Goal: Task Accomplishment & Management: Complete application form

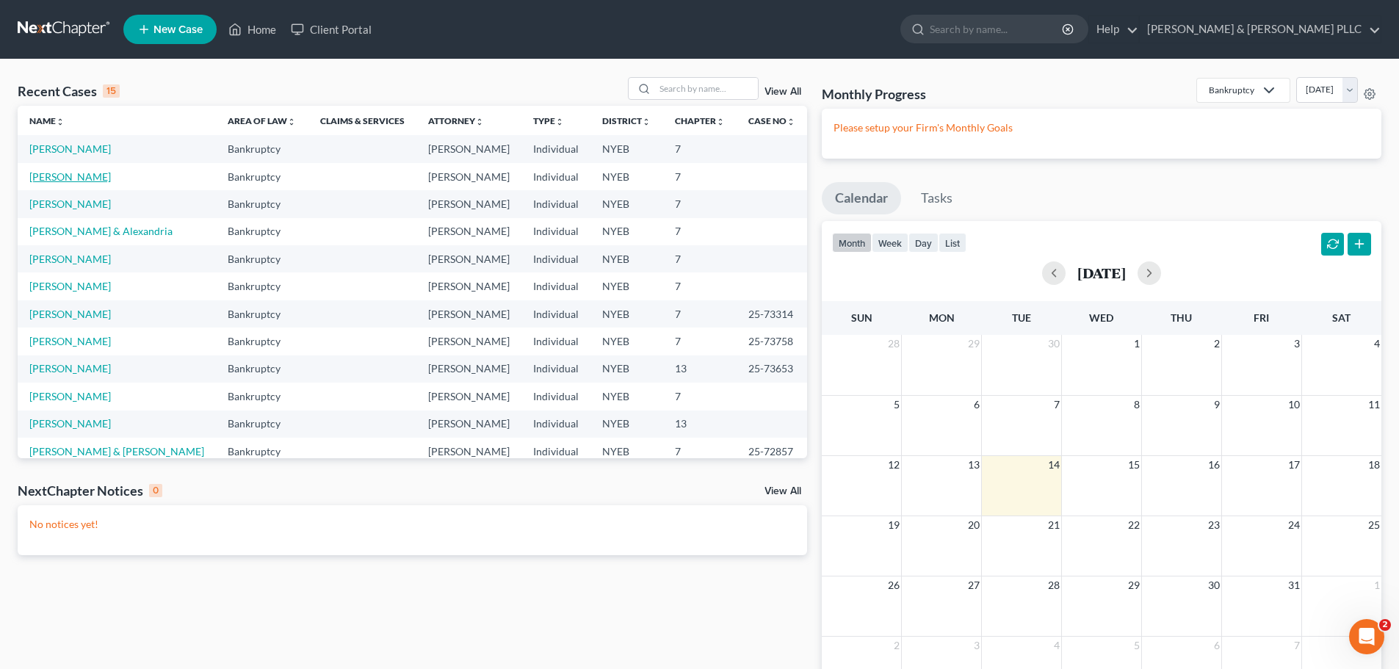
click at [86, 172] on link "[PERSON_NAME]" at bounding box center [69, 176] width 81 height 12
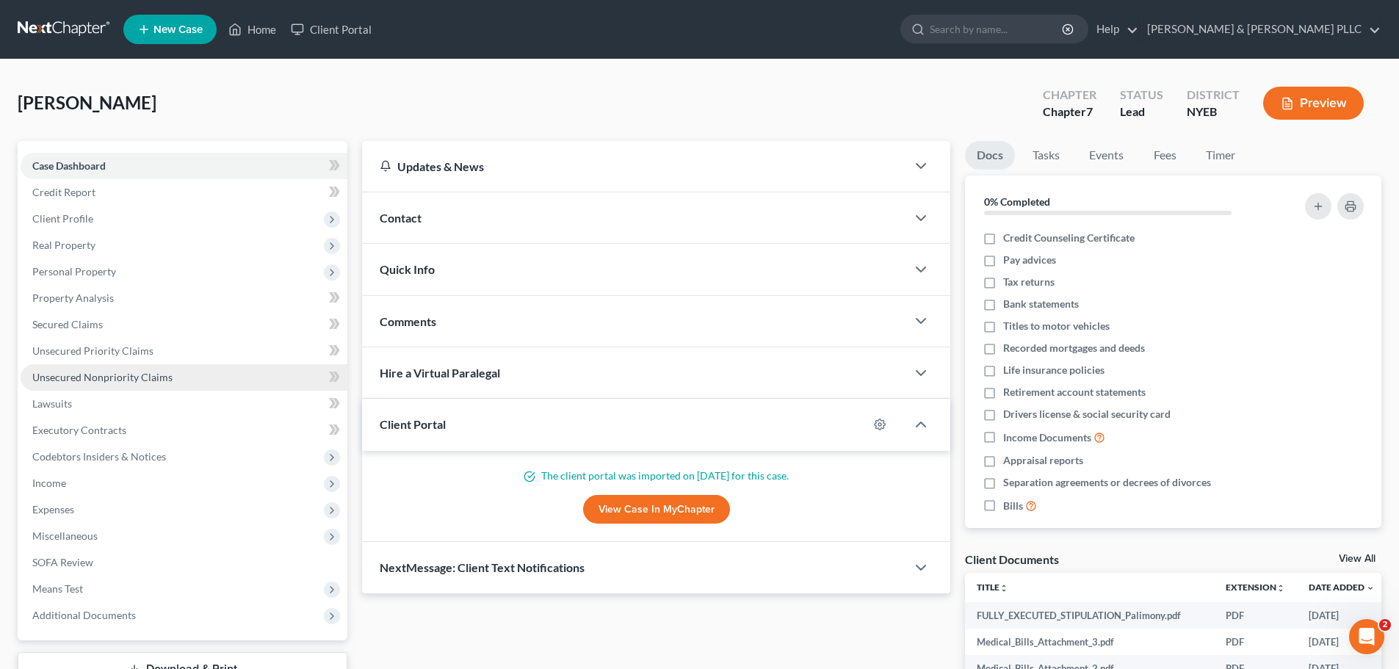
click at [156, 380] on span "Unsecured Nonpriority Claims" at bounding box center [102, 377] width 140 height 12
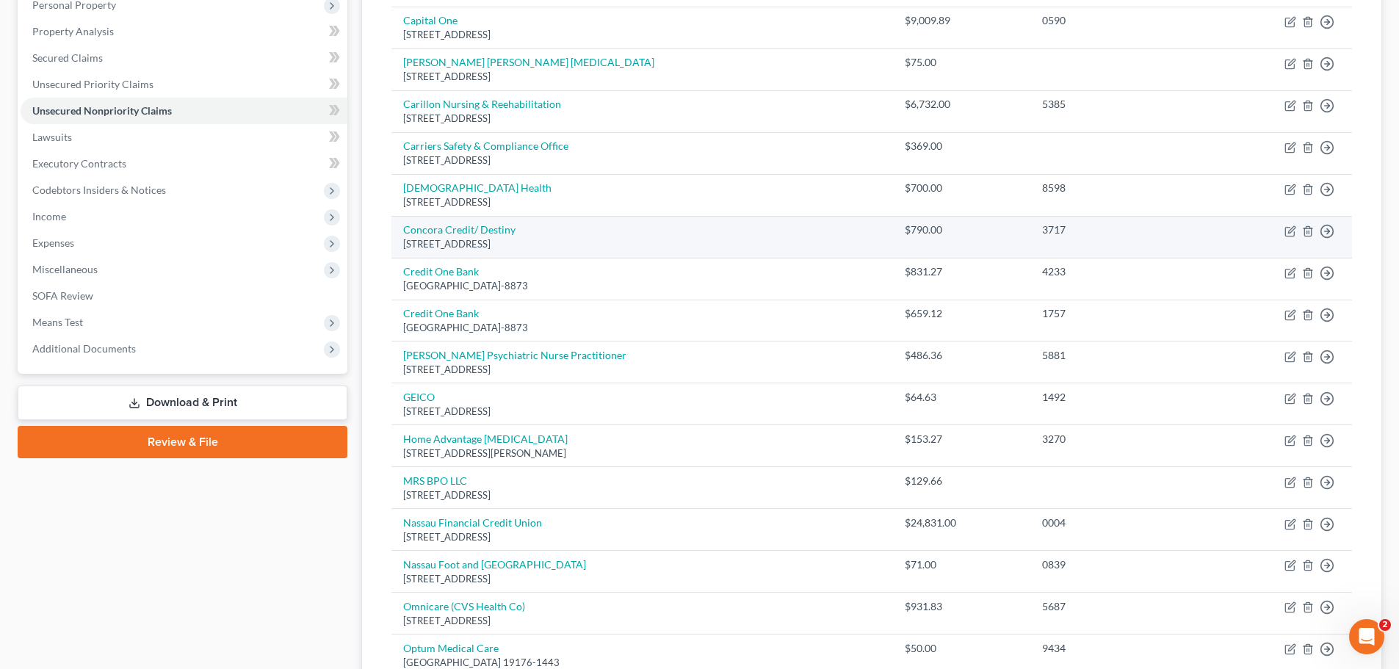
scroll to position [220, 0]
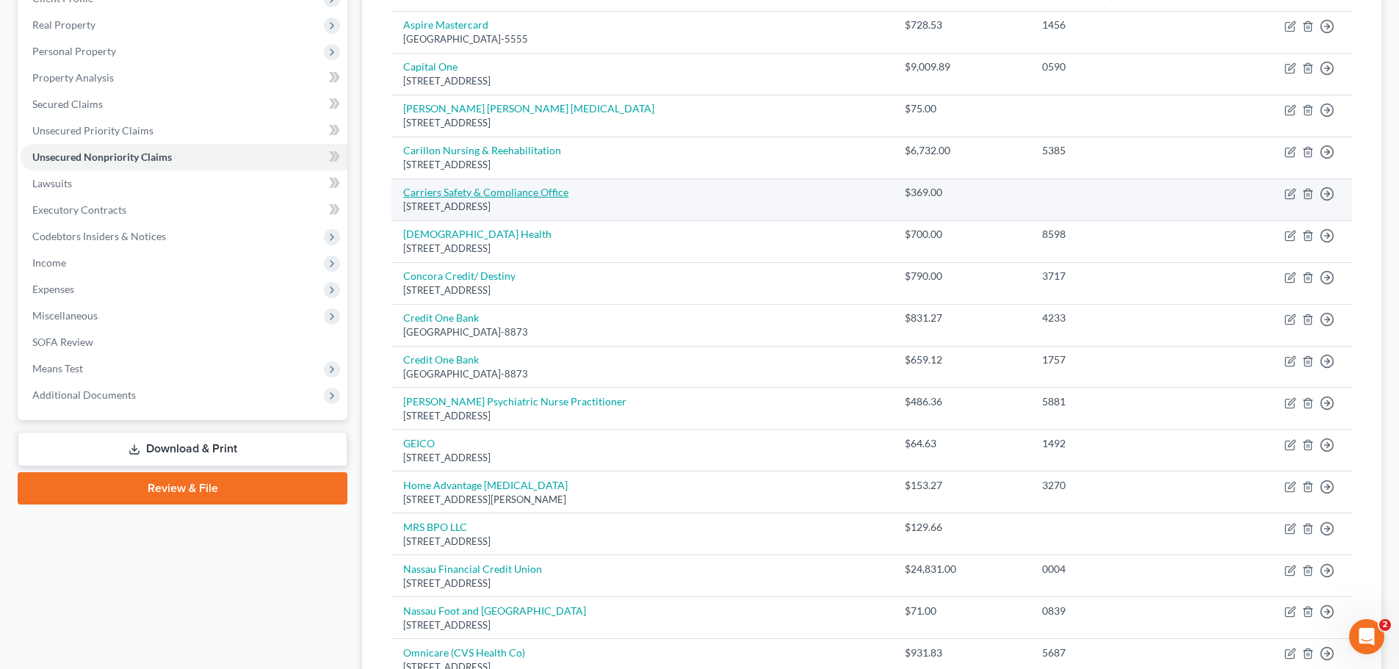
click at [516, 193] on link "Carriers Safety & Compliance Office" at bounding box center [485, 192] width 165 height 12
select select "50"
select select "0"
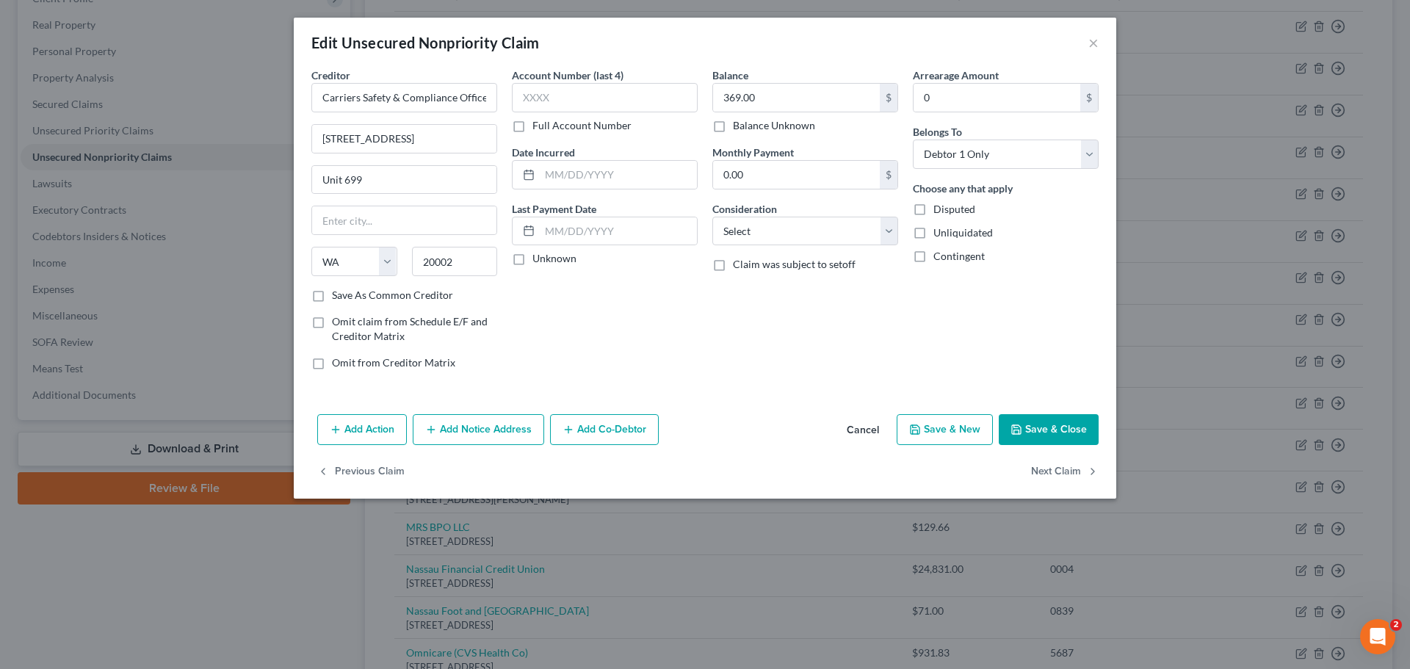
click at [879, 435] on button "Cancel" at bounding box center [863, 430] width 56 height 29
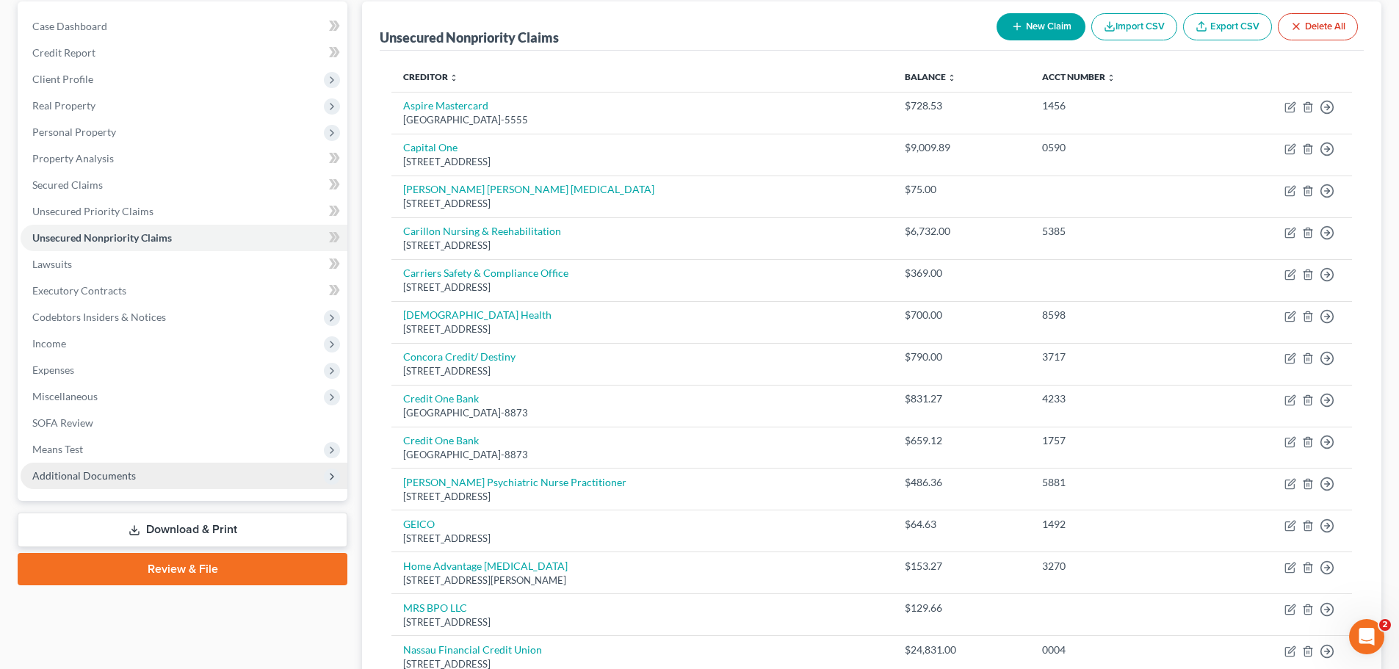
scroll to position [0, 0]
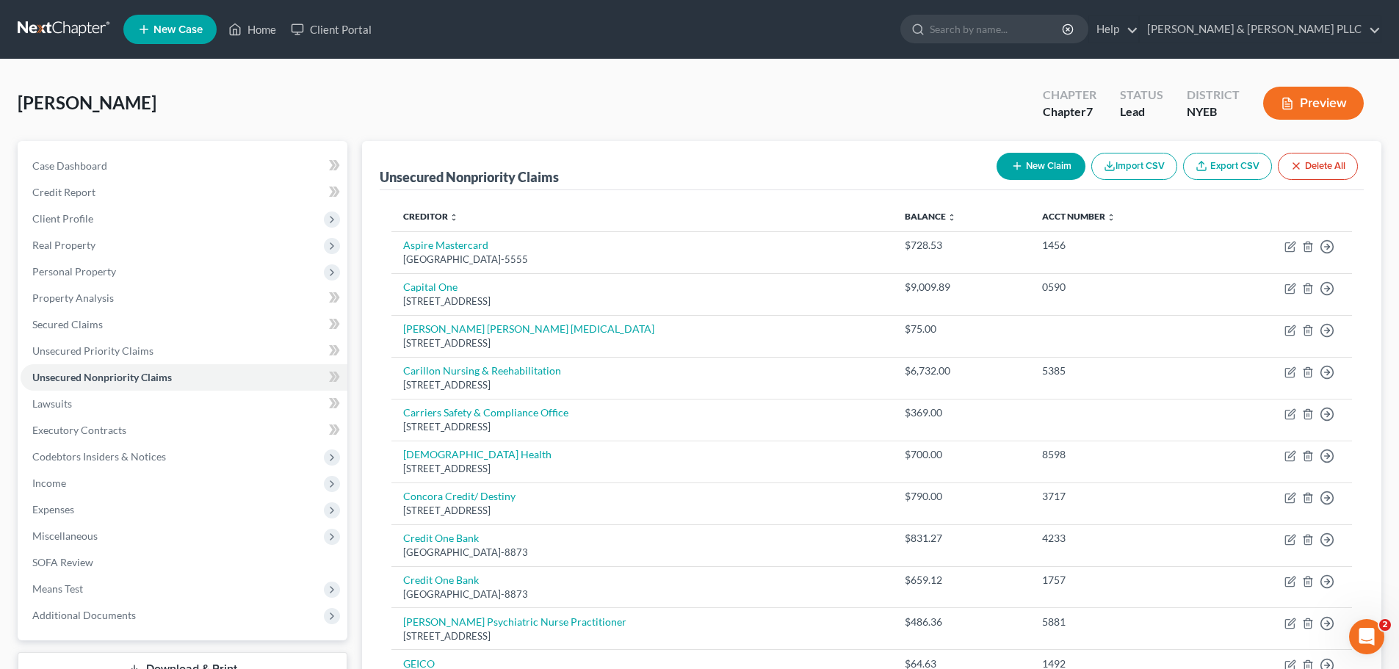
click at [56, 37] on link at bounding box center [65, 29] width 94 height 26
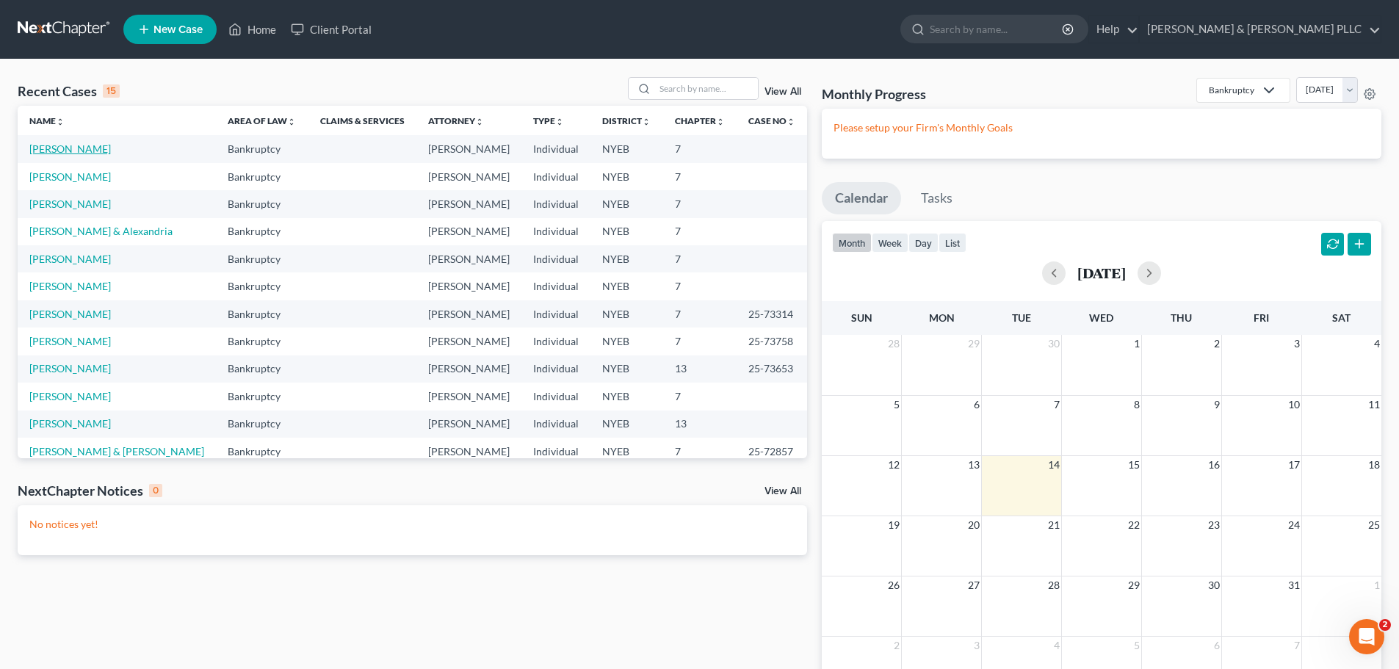
click at [75, 147] on link "[PERSON_NAME]" at bounding box center [69, 148] width 81 height 12
click at [70, 151] on link "[PERSON_NAME]" at bounding box center [69, 148] width 81 height 12
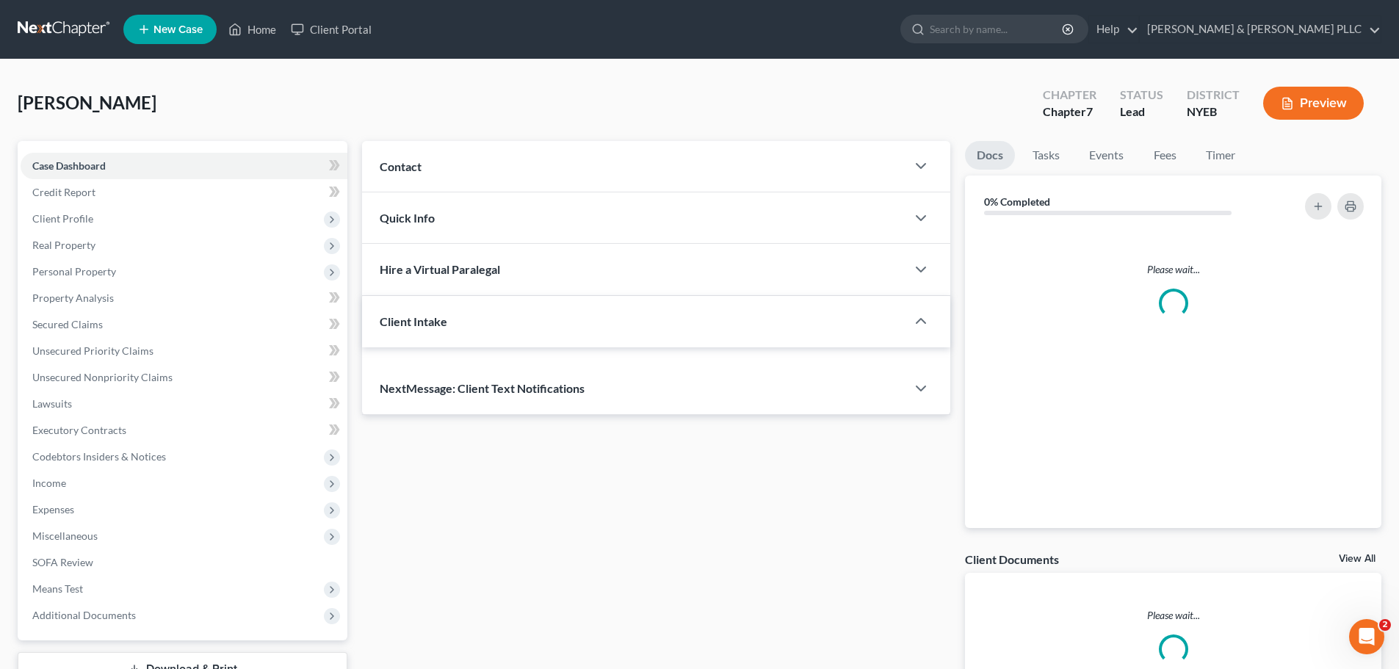
click at [70, 143] on div "Case Dashboard Payments Invoices Payments Payments Credit Report Client Profile…" at bounding box center [183, 390] width 330 height 499
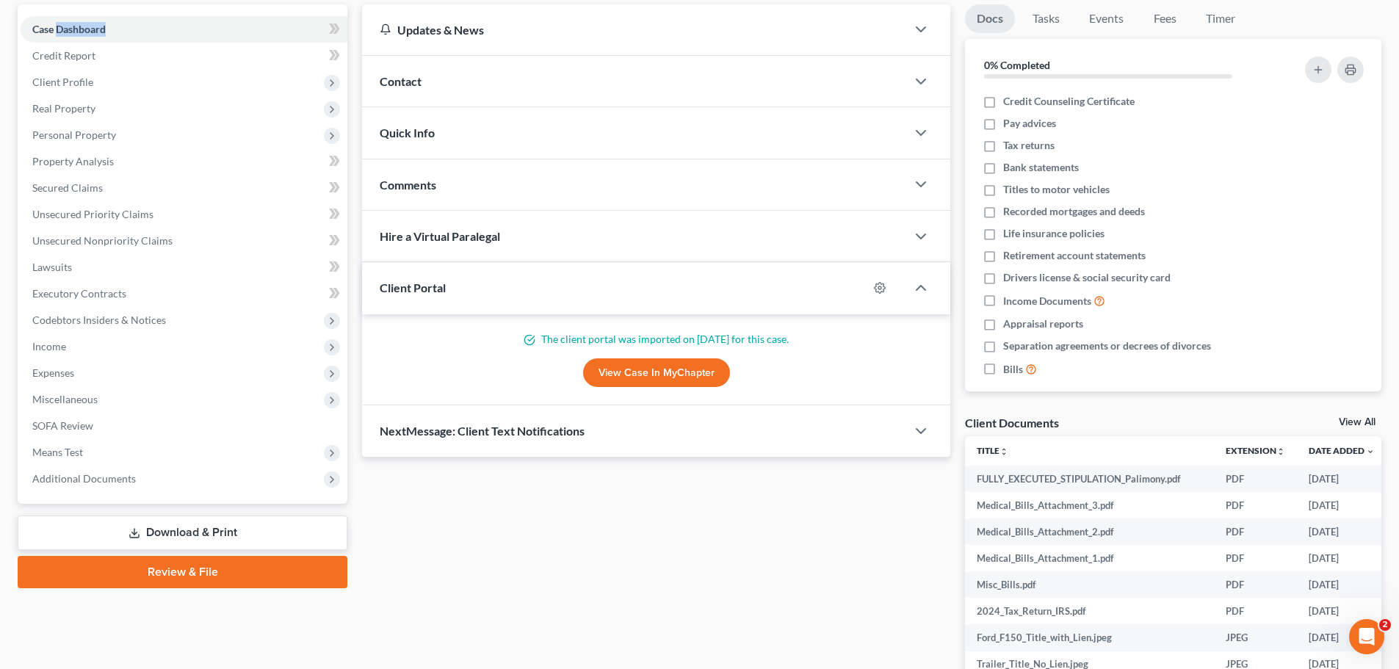
scroll to position [147, 0]
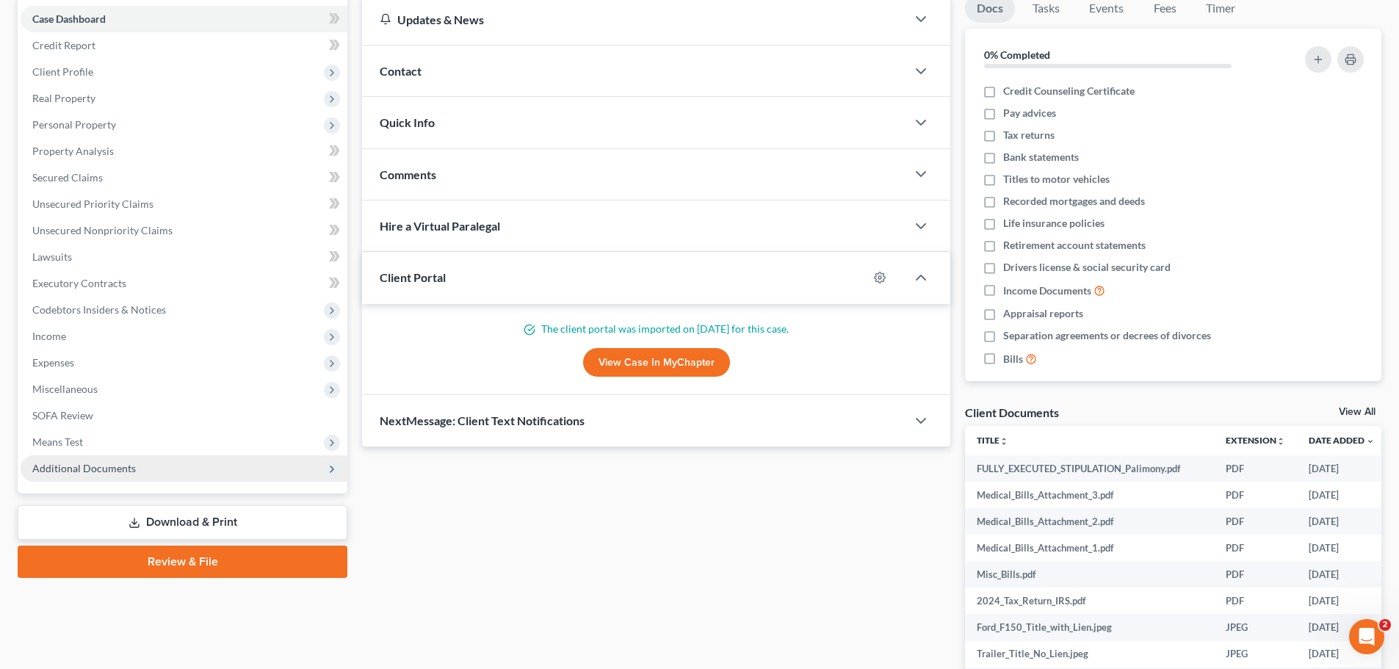
click at [148, 473] on span "Additional Documents" at bounding box center [184, 468] width 327 height 26
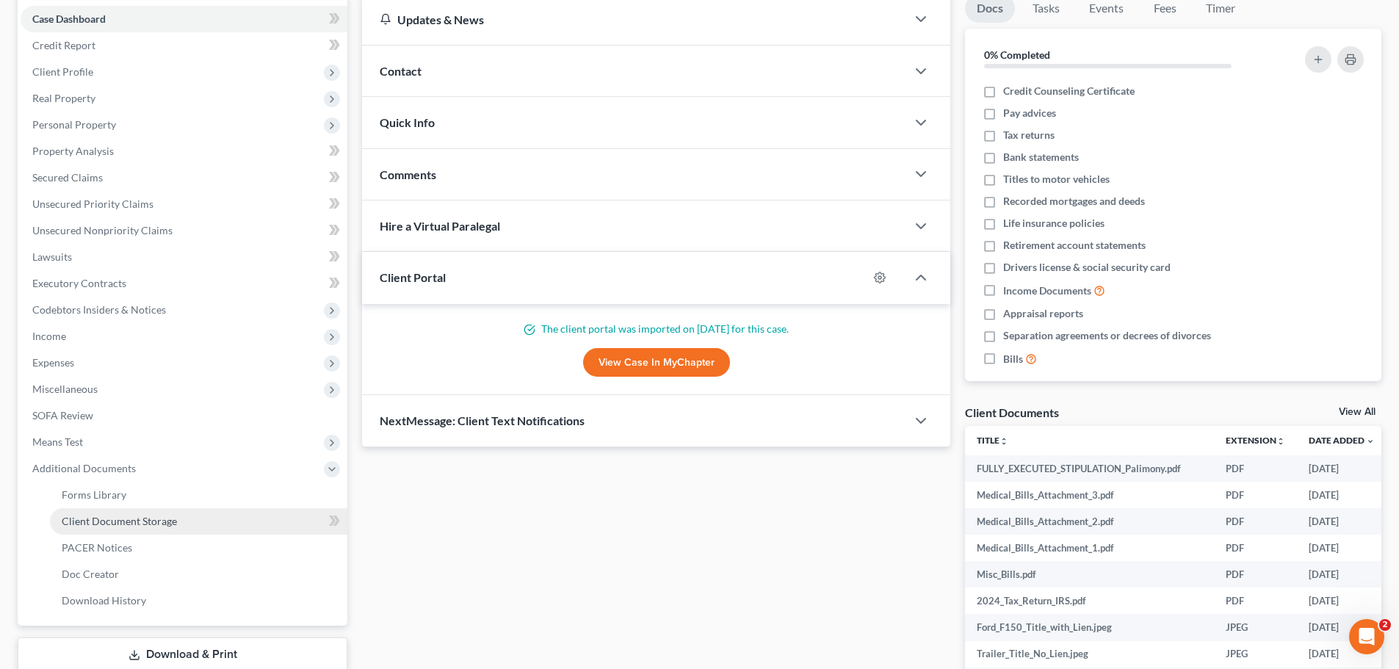
click at [156, 521] on span "Client Document Storage" at bounding box center [119, 521] width 115 height 12
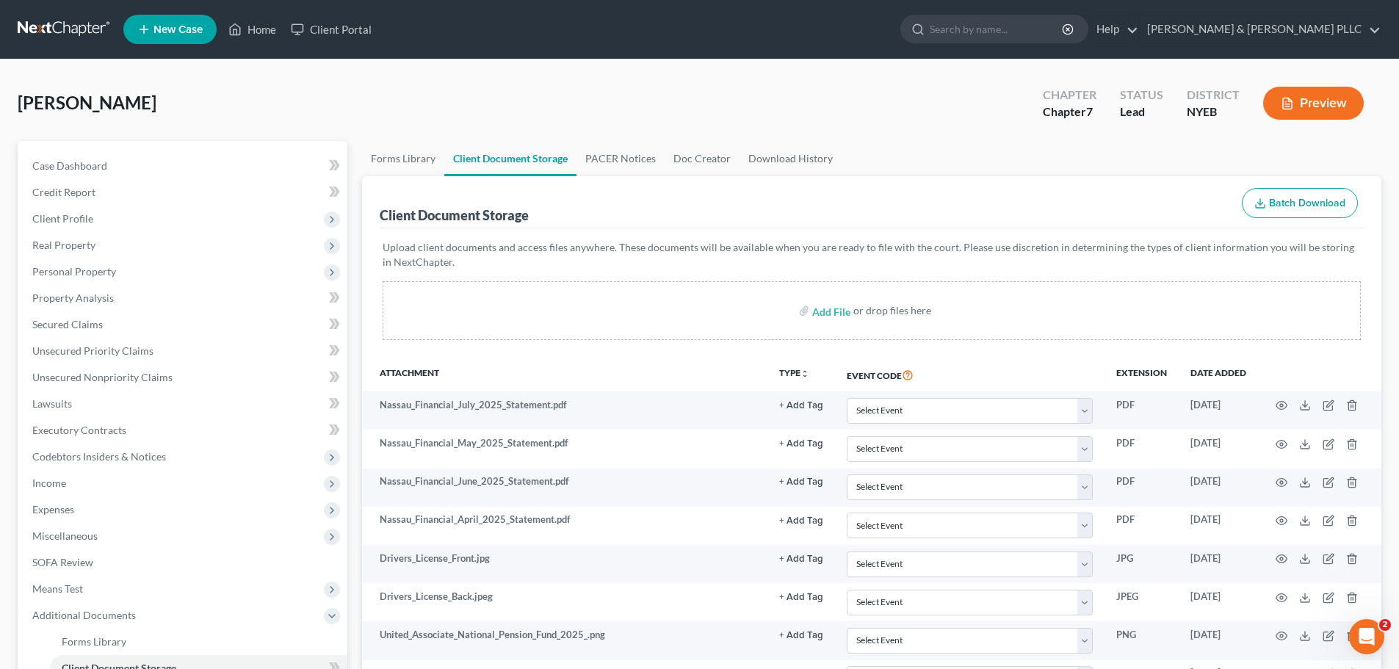
click at [62, 22] on link at bounding box center [65, 29] width 94 height 26
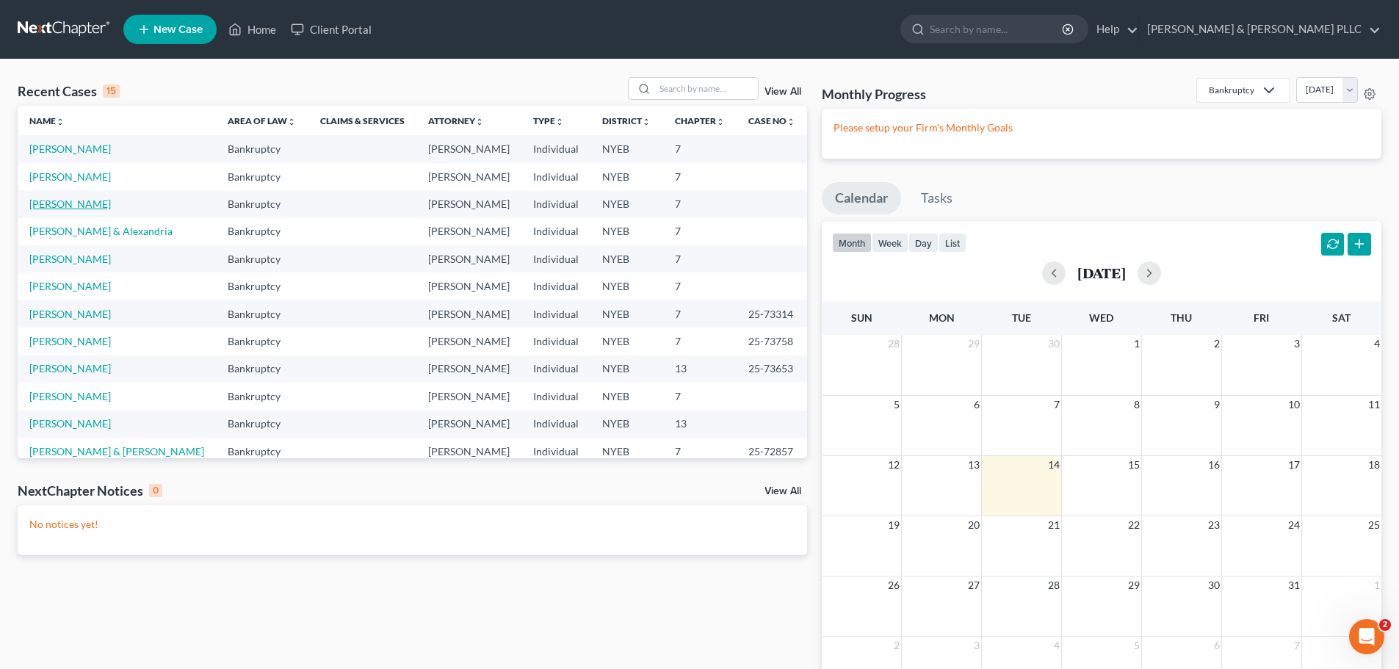
click at [59, 197] on link "[PERSON_NAME]" at bounding box center [69, 203] width 81 height 12
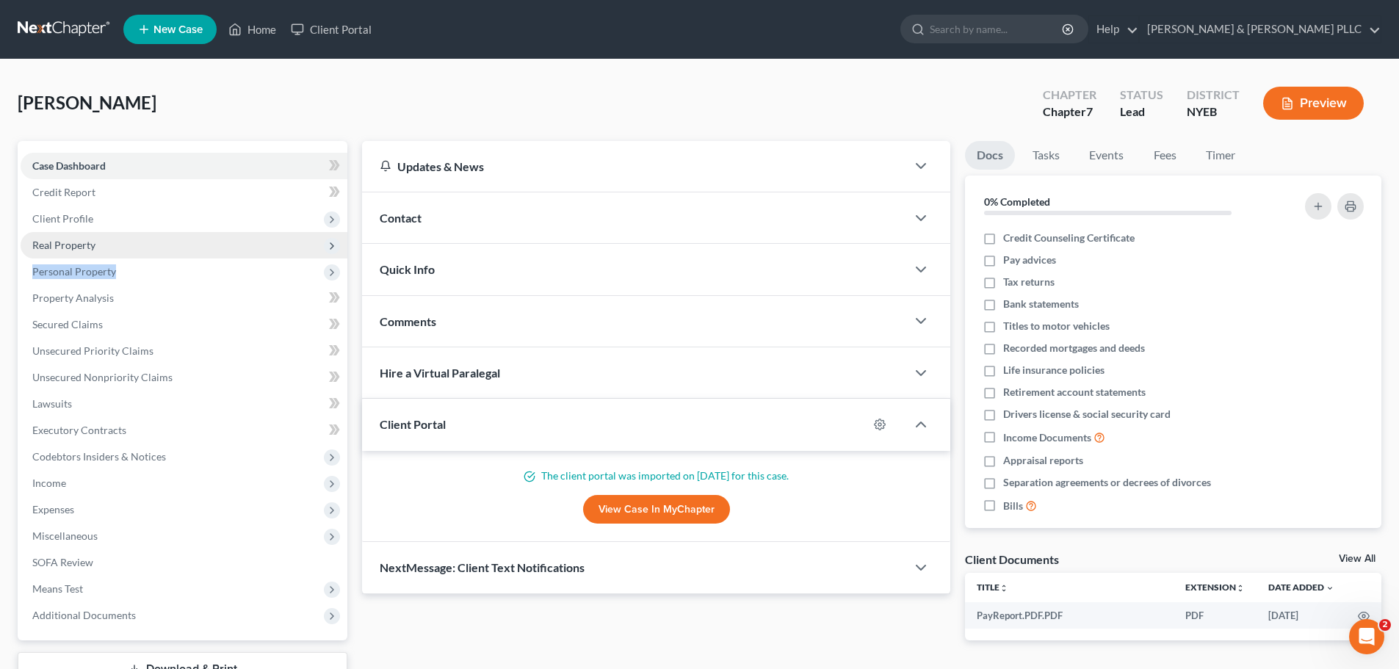
click at [128, 257] on ul "Case Dashboard Payments Invoices Payments Payments Credit Report Client Profile" at bounding box center [184, 391] width 327 height 476
click at [133, 249] on span "Real Property" at bounding box center [184, 245] width 327 height 26
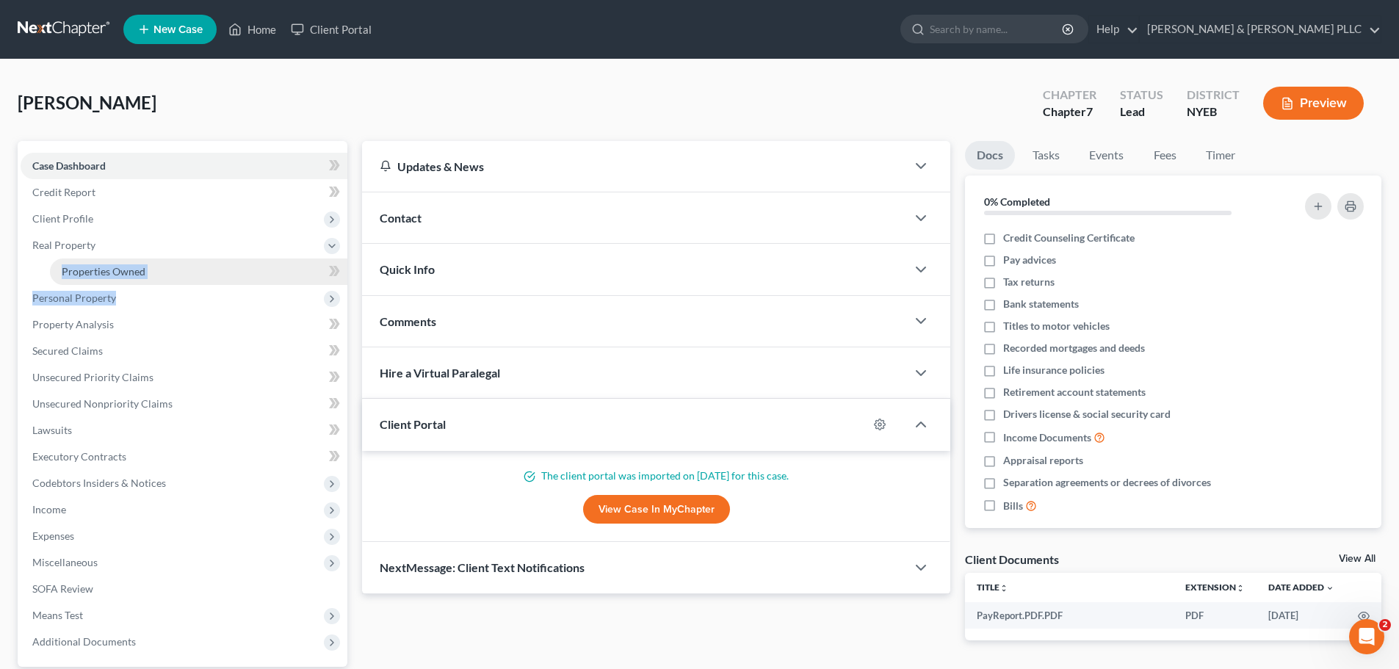
click at [144, 279] on link "Properties Owned" at bounding box center [198, 271] width 297 height 26
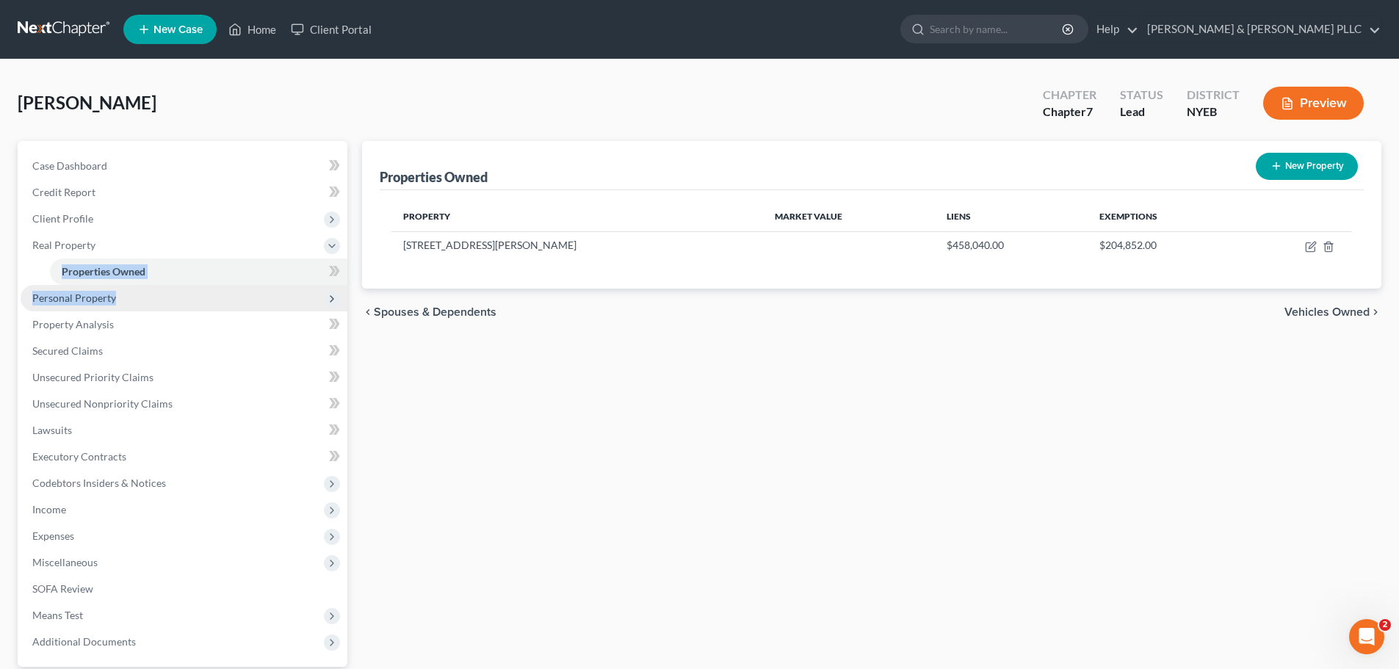
click at [138, 304] on span "Personal Property" at bounding box center [184, 298] width 327 height 26
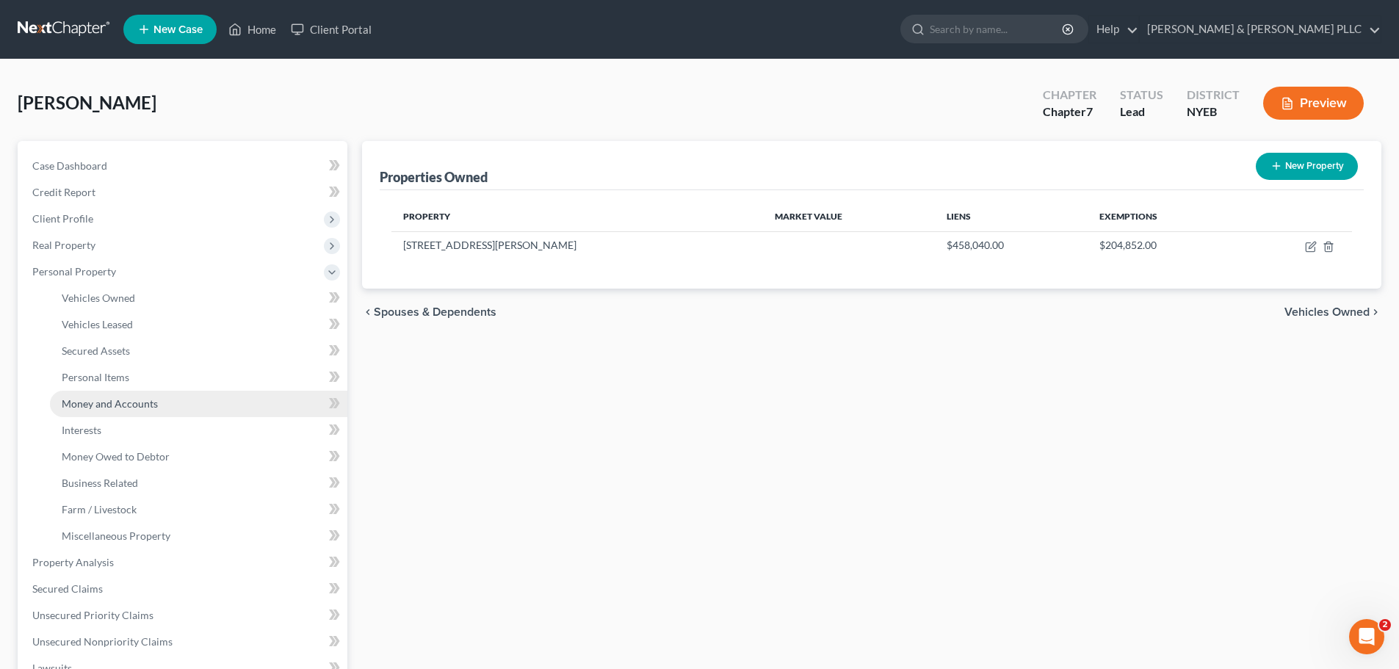
drag, startPoint x: 122, startPoint y: 407, endPoint x: 135, endPoint y: 407, distance: 13.2
click at [124, 407] on span "Money and Accounts" at bounding box center [110, 403] width 96 height 12
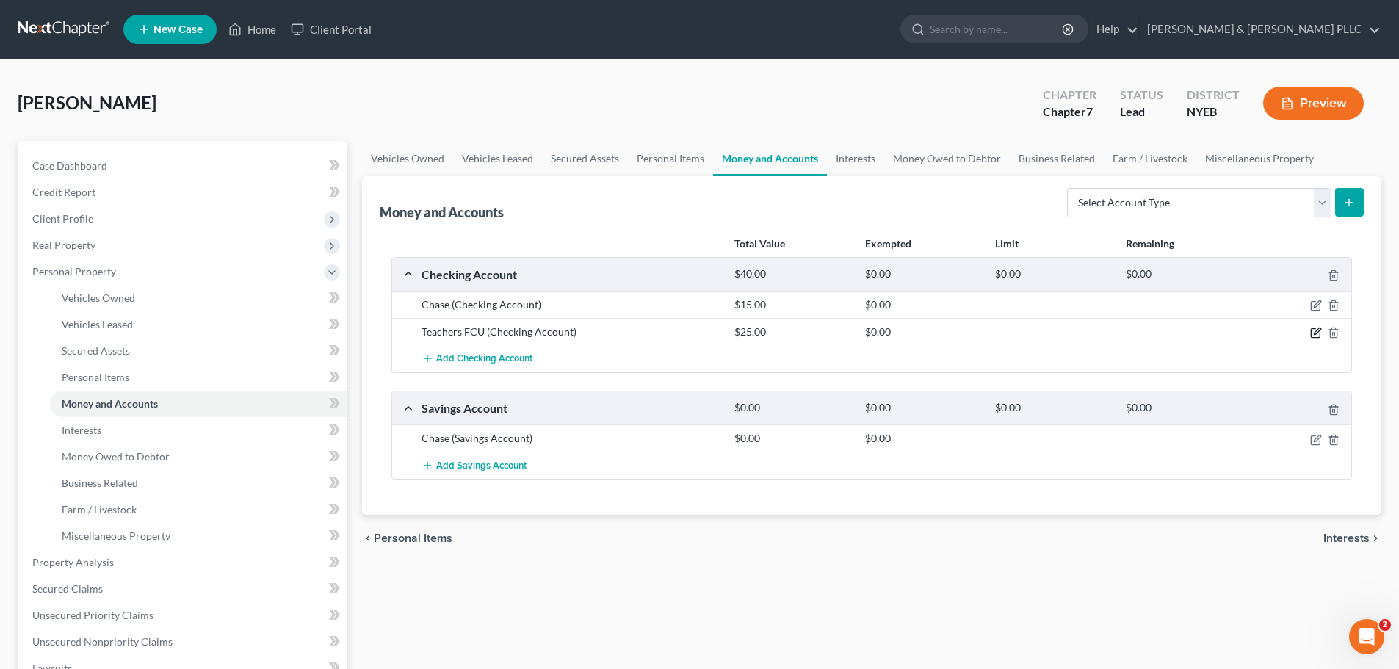
click at [1321, 327] on icon "button" at bounding box center [1316, 333] width 12 height 12
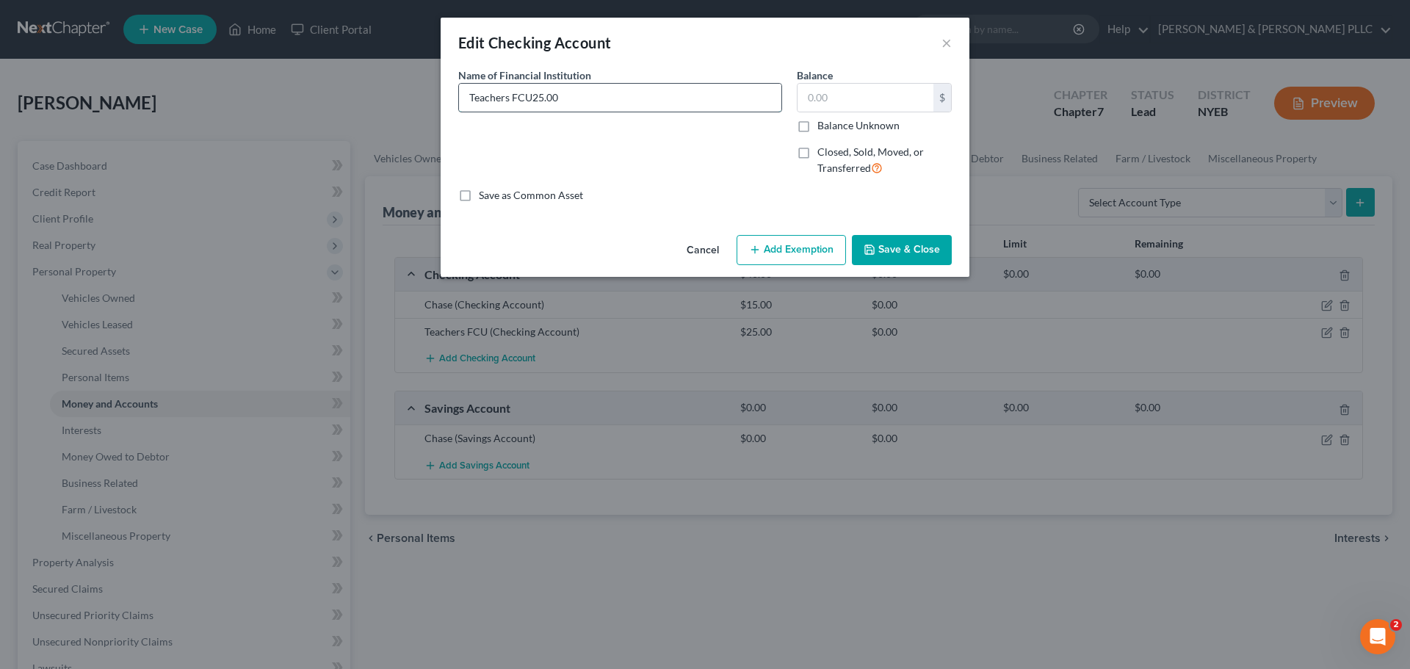
type input "Teachers FCU"
click at [855, 90] on input "text" at bounding box center [865, 98] width 136 height 28
click at [710, 110] on input "Teachers FCU" at bounding box center [620, 98] width 322 height 28
click at [609, 95] on input "Teachers FCU" at bounding box center [620, 98] width 322 height 28
click at [828, 95] on input "92.04" at bounding box center [865, 98] width 136 height 28
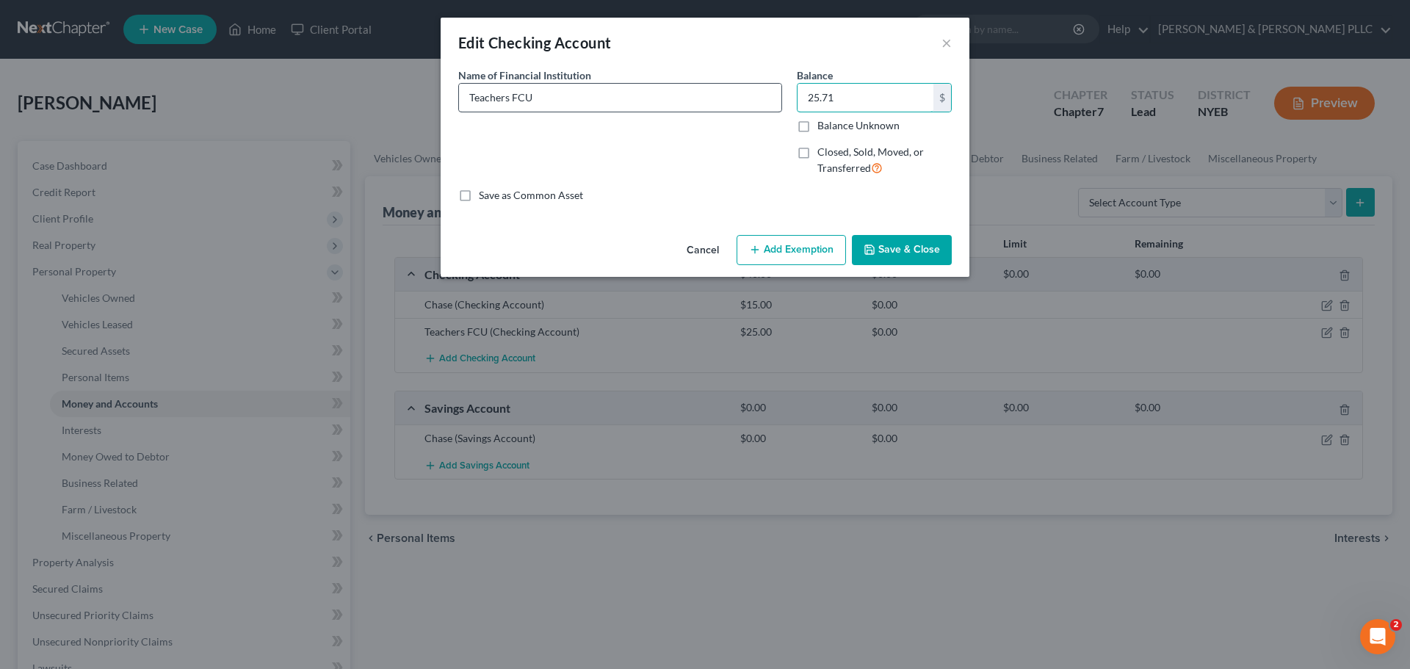
type input "25.71"
click at [650, 99] on input "Teachers FCU" at bounding box center [620, 98] width 322 height 28
click at [648, 101] on input "Teachers FCU" at bounding box center [620, 98] width 322 height 28
click at [637, 117] on div "Name of Financial Institution * Teachers FCU" at bounding box center [620, 128] width 338 height 120
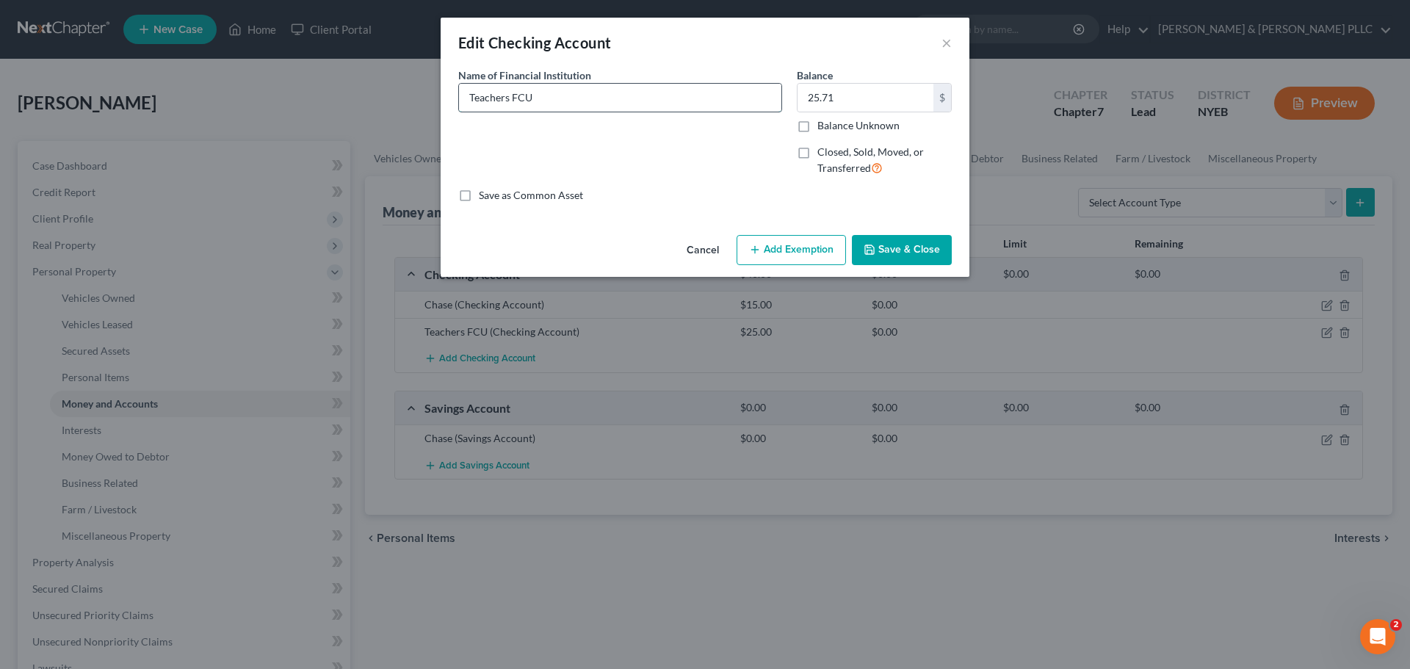
click at [623, 85] on input "Teachers FCU" at bounding box center [620, 98] width 322 height 28
type input "Teachers FCU x6142"
click at [909, 244] on button "Save & Close" at bounding box center [902, 250] width 100 height 31
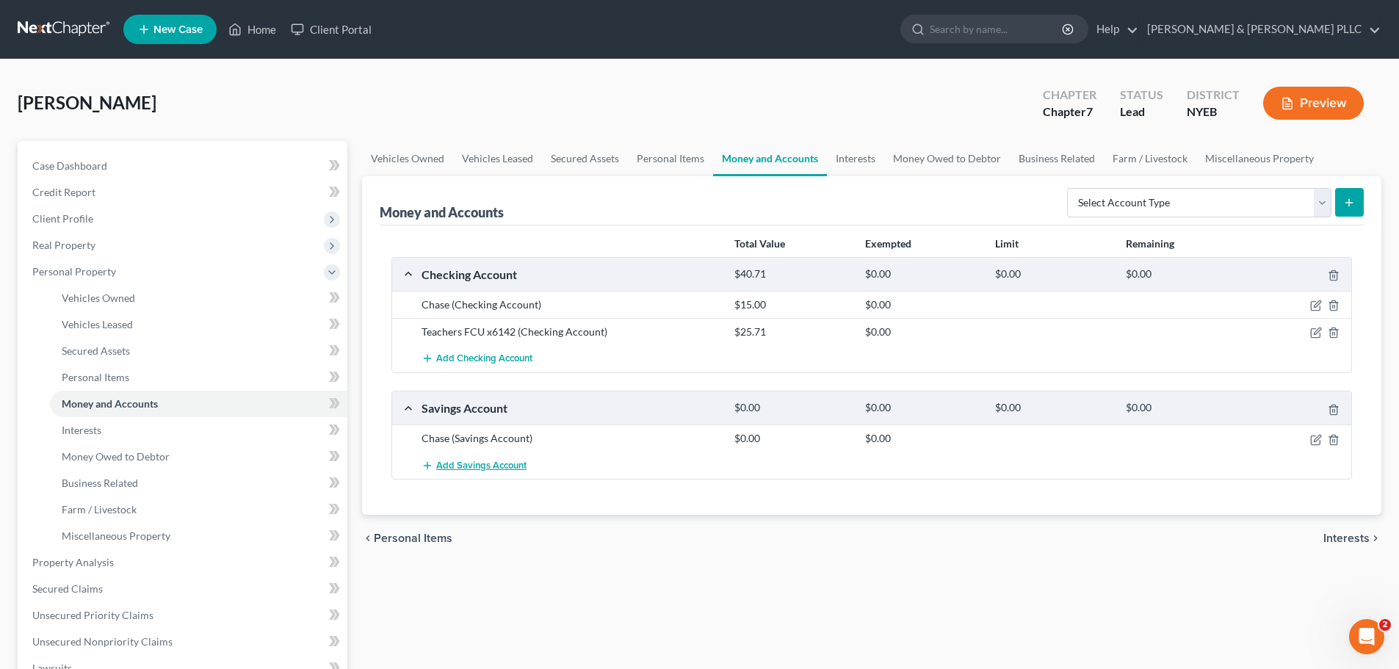
click at [487, 452] on button "Add Savings Account" at bounding box center [473, 465] width 105 height 27
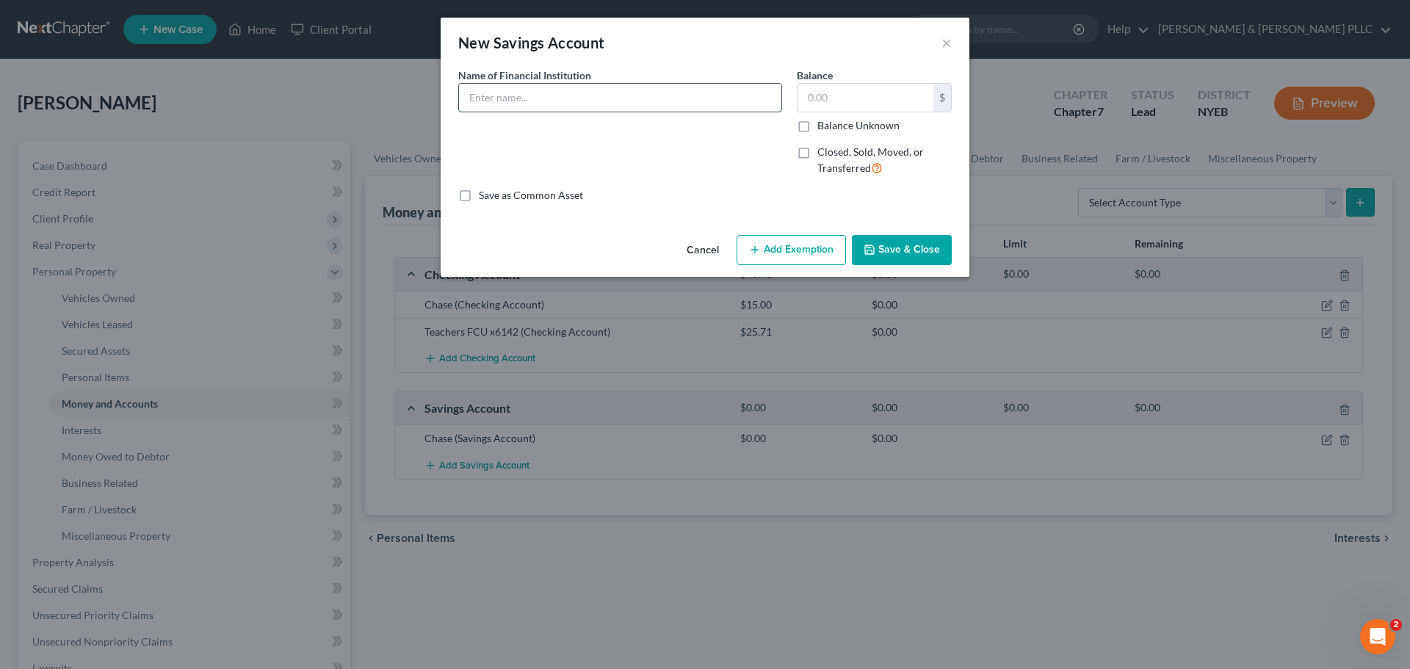
paste input "Teachers FCU"
click at [610, 102] on input "Teachers FCU" at bounding box center [620, 98] width 322 height 28
type input "Teachers FCU x1010"
click at [834, 98] on input "text" at bounding box center [865, 98] width 136 height 28
type input "0"
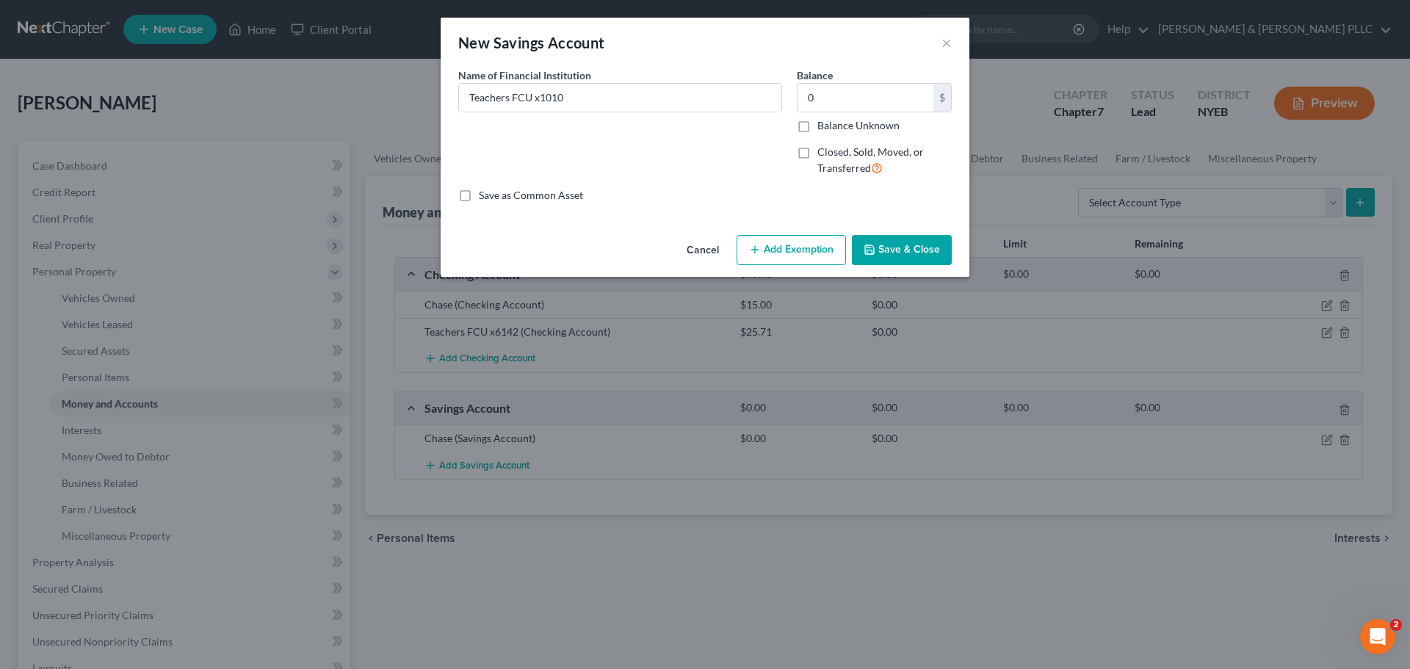
click at [920, 264] on button "Save & Close" at bounding box center [902, 250] width 100 height 31
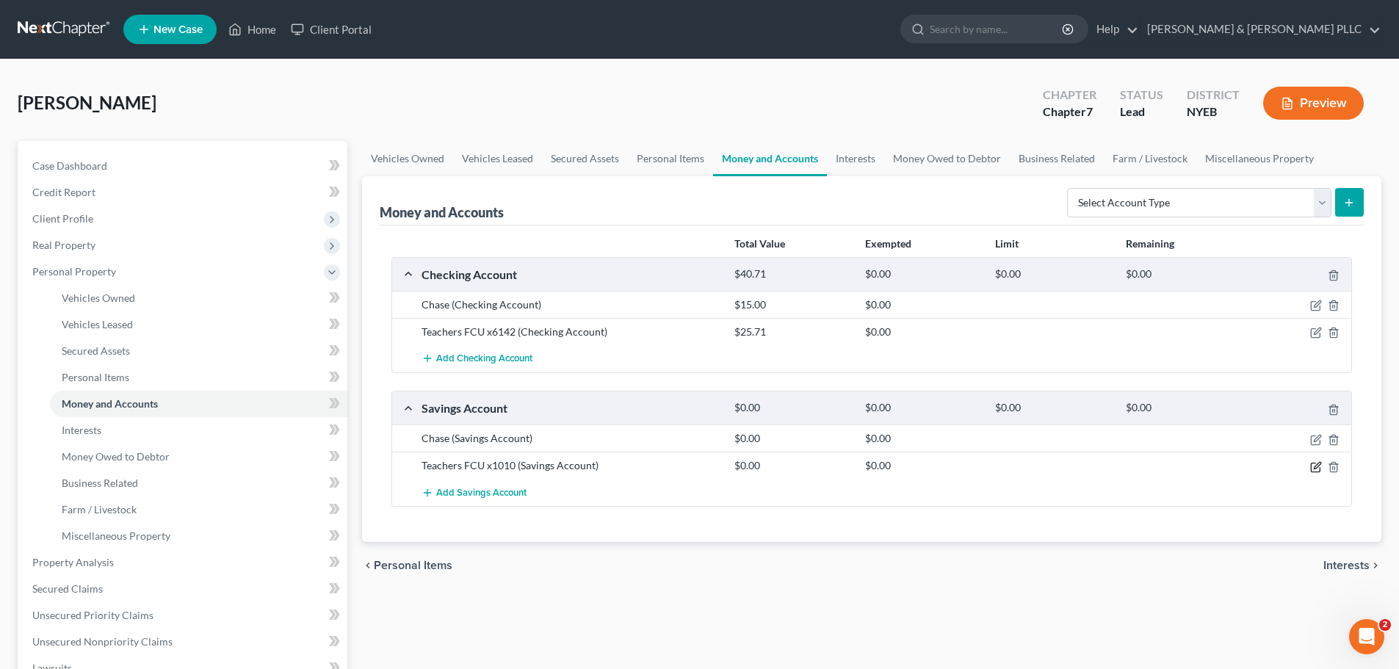
click at [1317, 473] on div at bounding box center [1300, 465] width 104 height 15
click at [1317, 468] on icon "button" at bounding box center [1316, 467] width 12 height 12
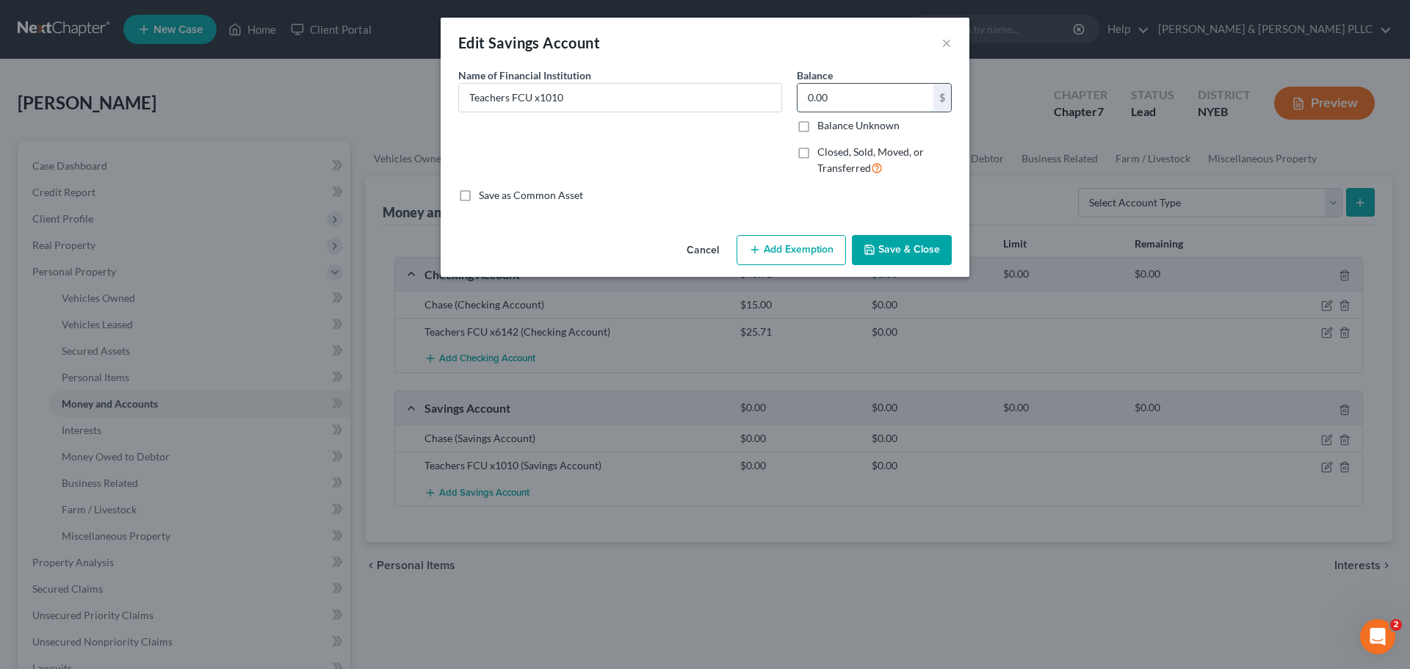
click at [852, 102] on input "0.00" at bounding box center [865, 98] width 136 height 28
type input "30"
click at [924, 243] on button "Save & Close" at bounding box center [902, 250] width 100 height 31
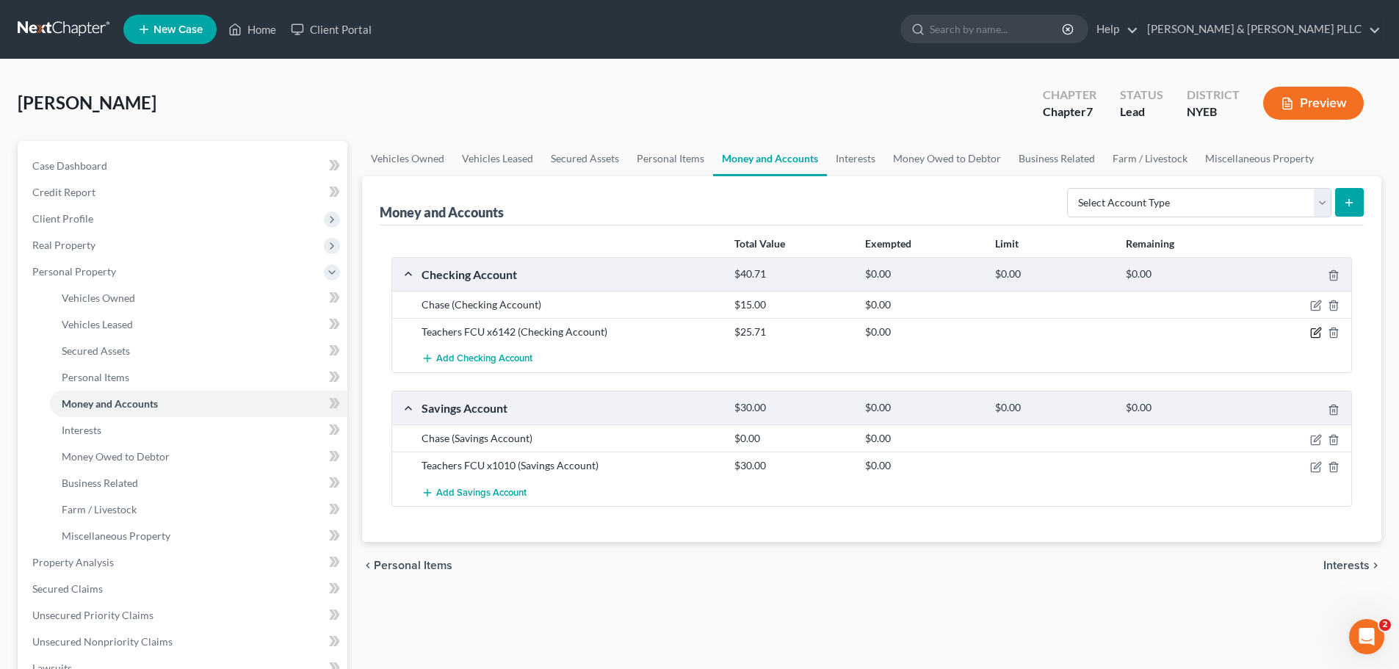
click at [1315, 330] on icon "button" at bounding box center [1316, 333] width 12 height 12
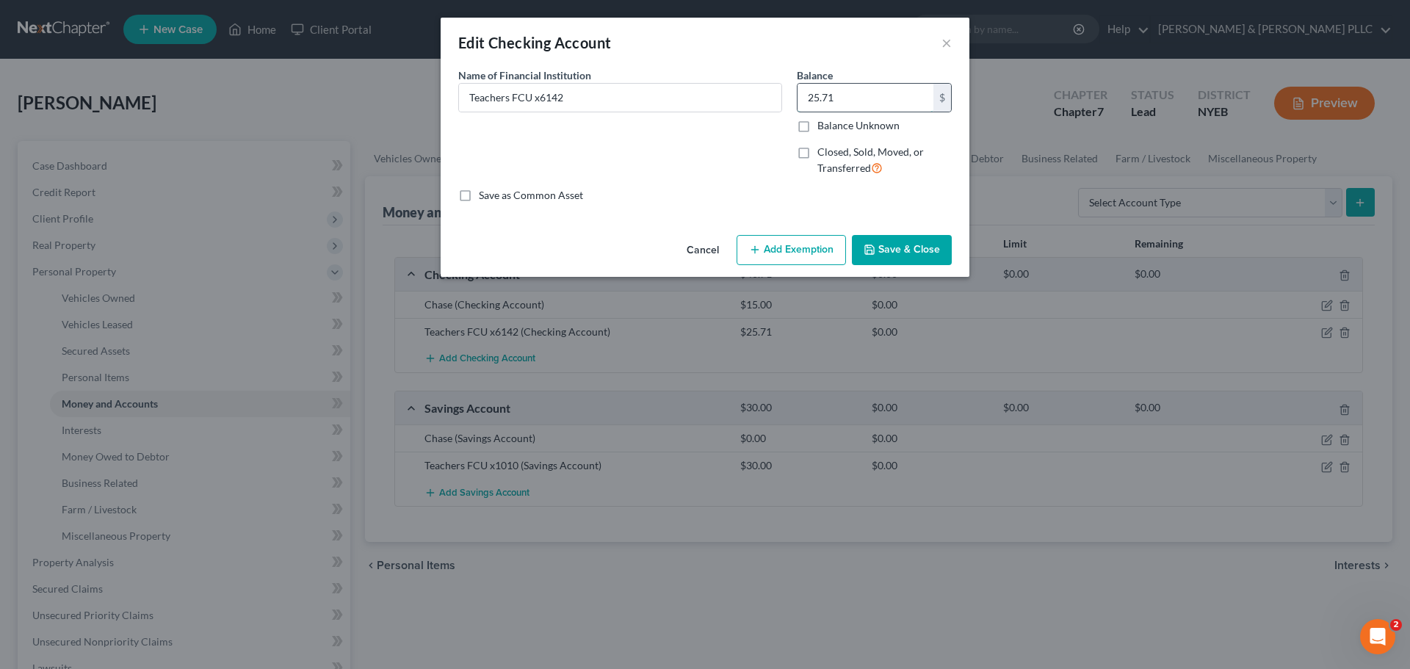
click at [837, 106] on input "25.71" at bounding box center [865, 98] width 136 height 28
paste input "$242.65"
type input "$242.65"
click at [894, 246] on button "Save & Close" at bounding box center [902, 250] width 100 height 31
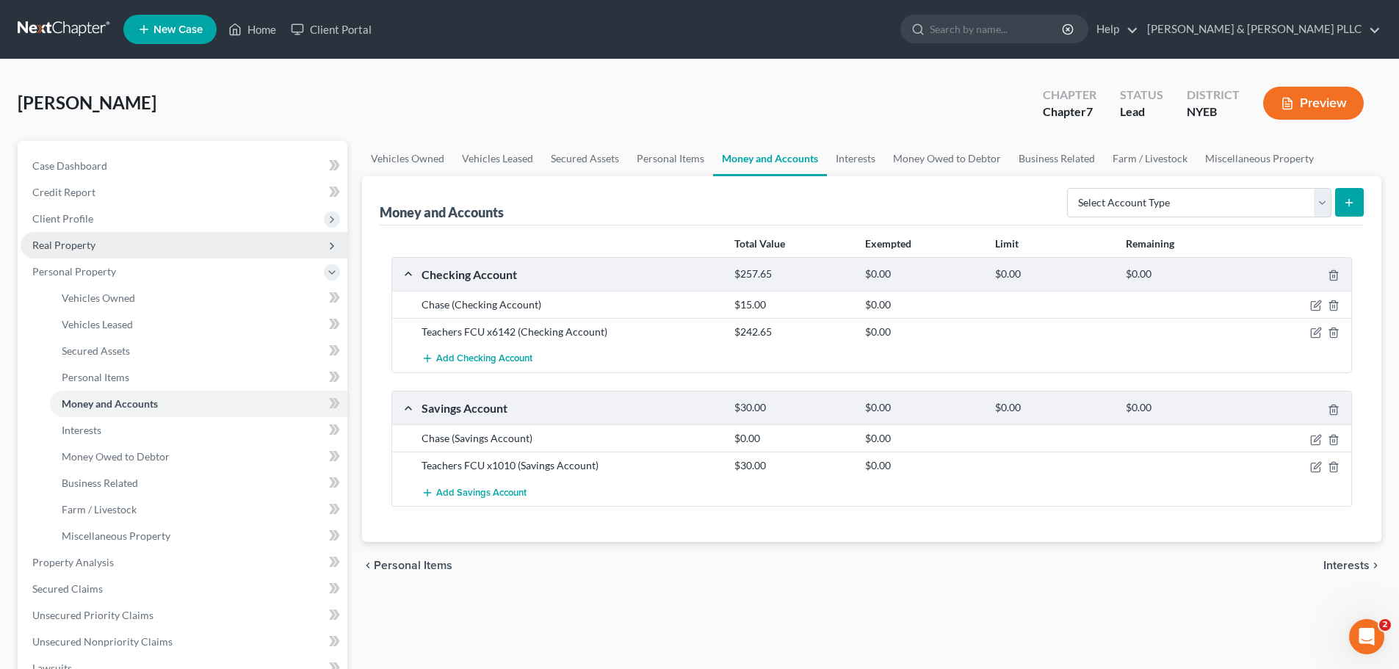
click at [130, 250] on span "Real Property" at bounding box center [184, 245] width 327 height 26
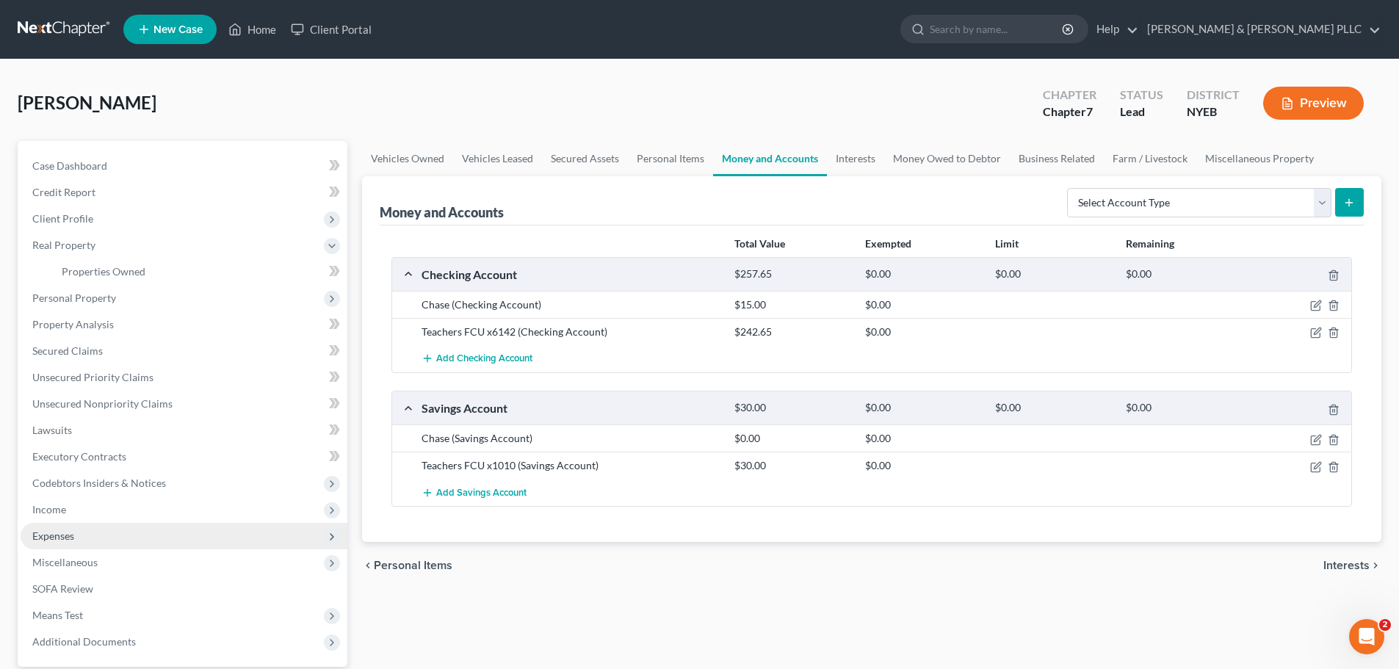
click at [151, 526] on span "Expenses" at bounding box center [184, 536] width 327 height 26
click at [114, 532] on link "Home" at bounding box center [198, 536] width 297 height 26
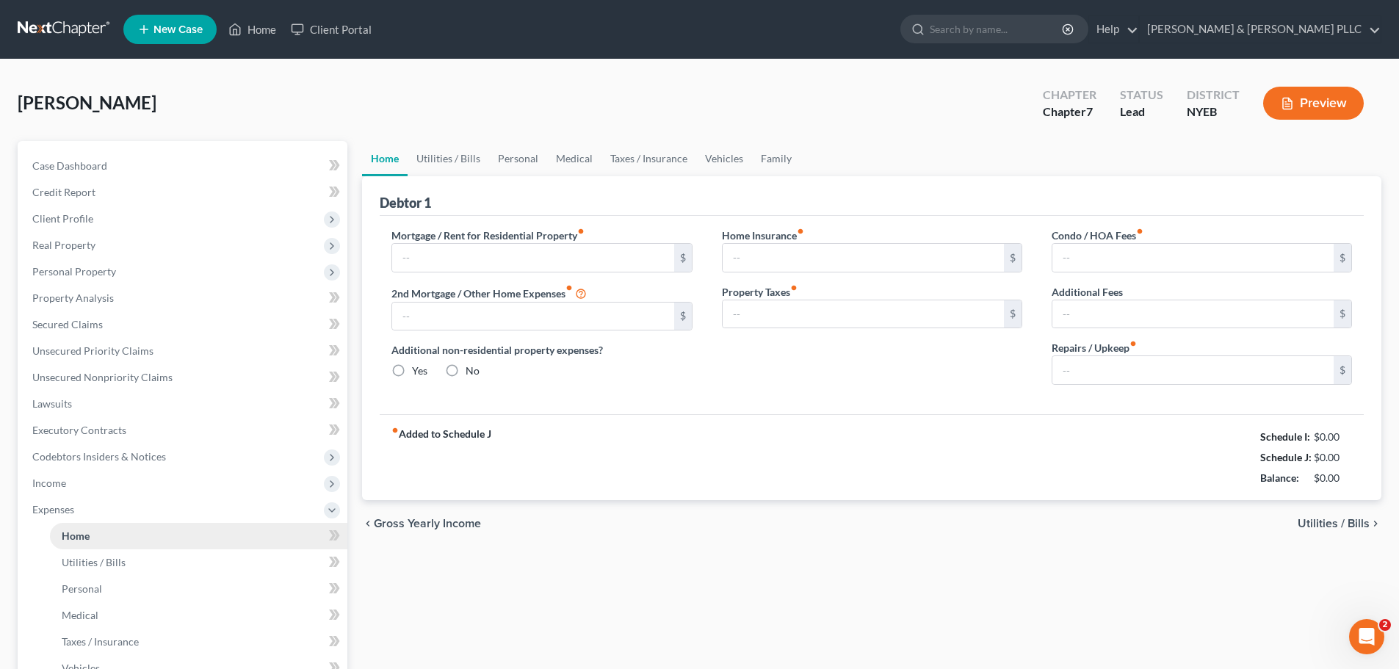
type input "3,960.00"
type input "0.00"
radio input "true"
type input "0.00"
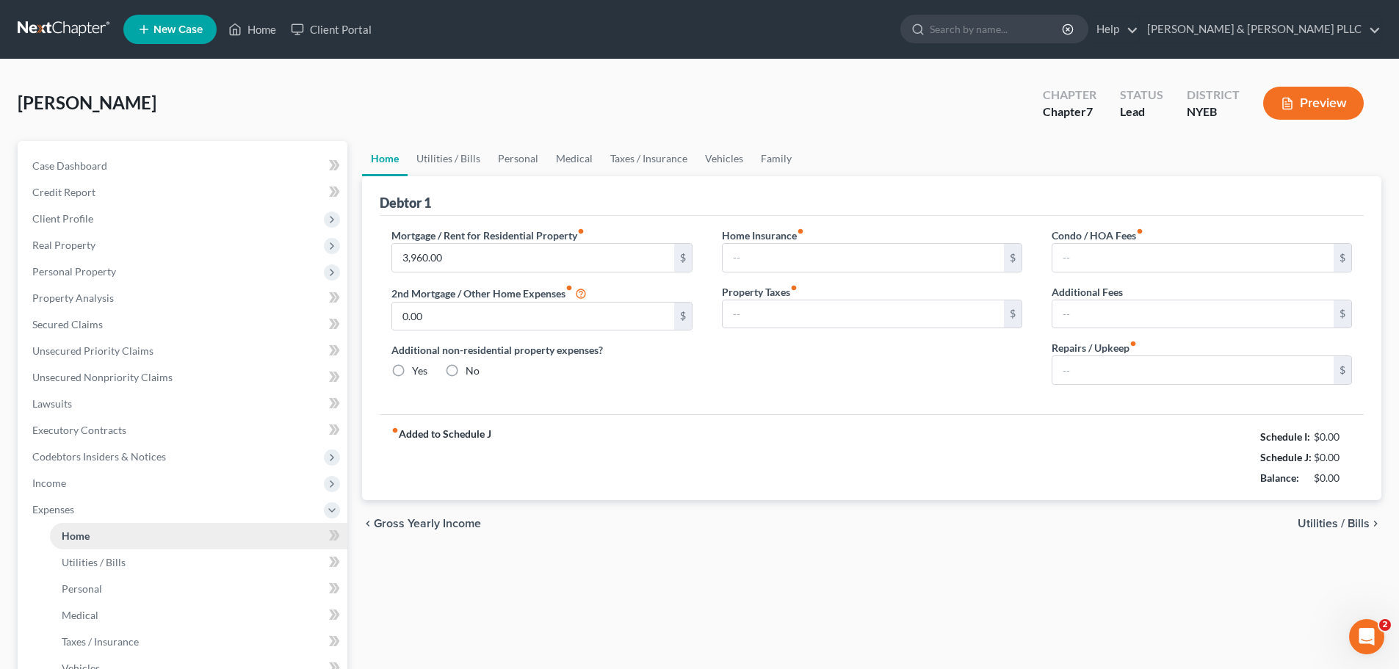
type input "0.00"
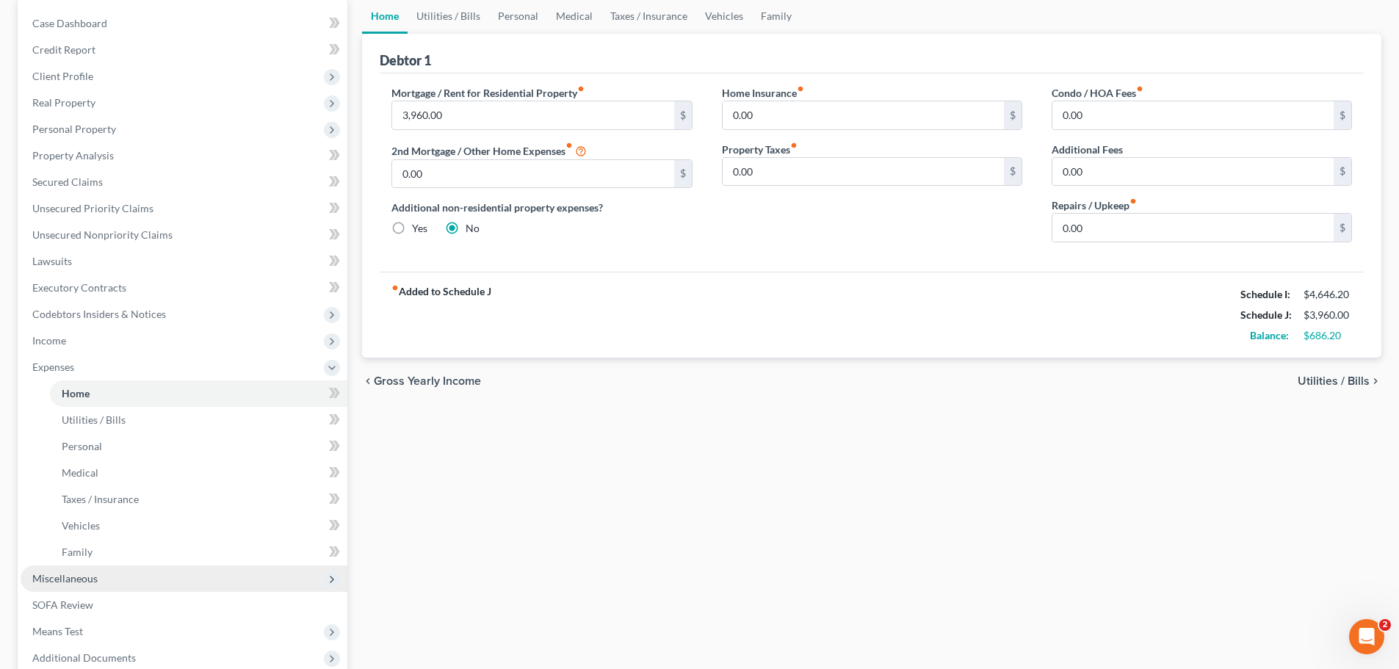
scroll to position [147, 0]
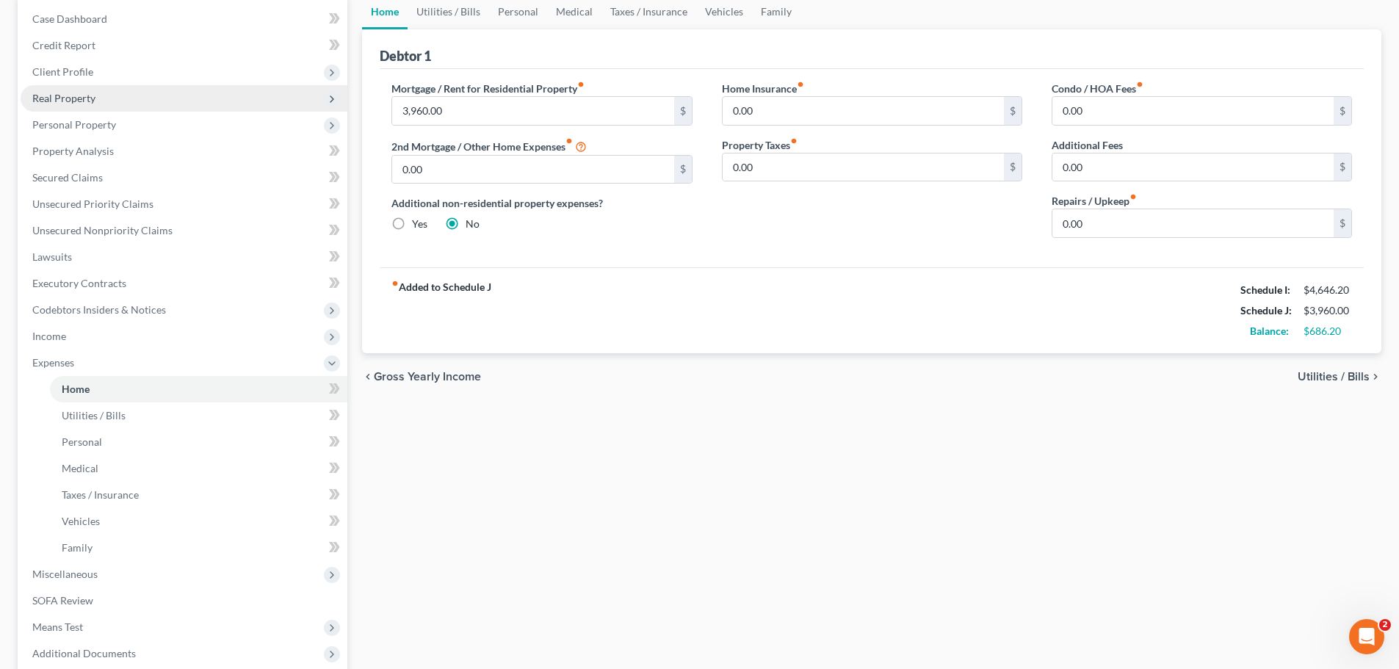
click at [123, 108] on span "Real Property" at bounding box center [184, 98] width 327 height 26
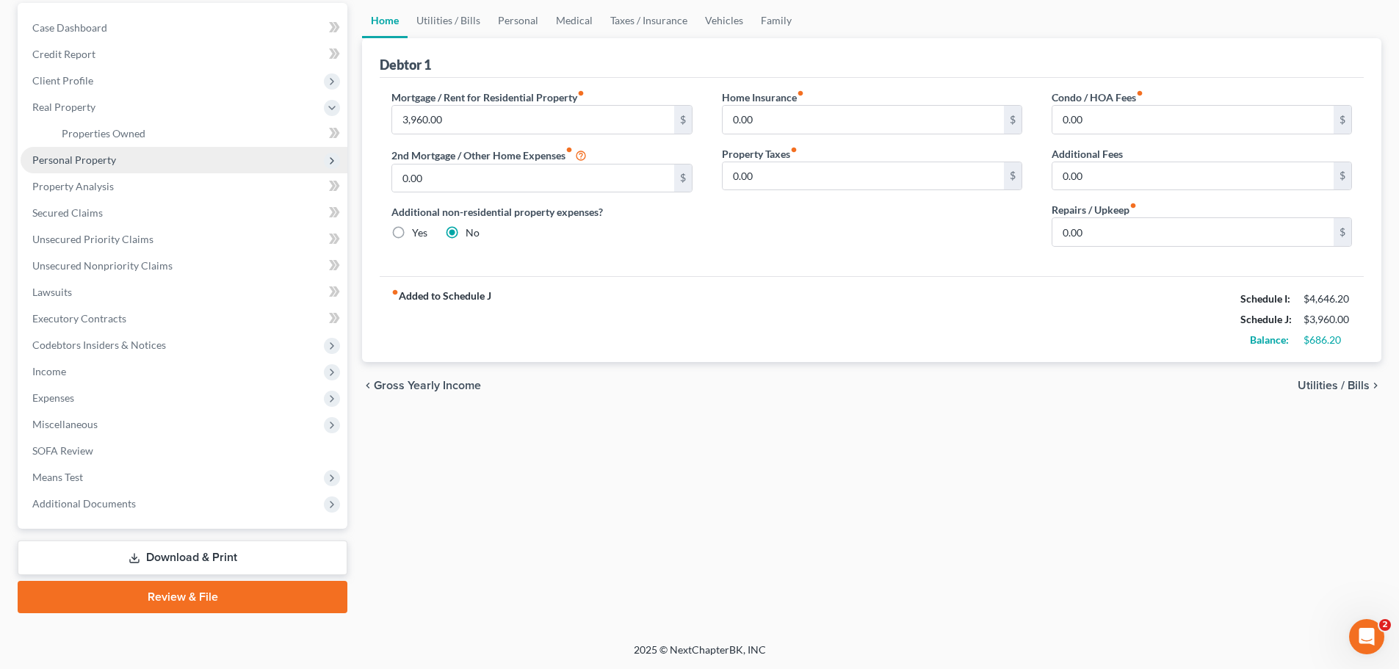
click at [115, 167] on span "Personal Property" at bounding box center [184, 160] width 327 height 26
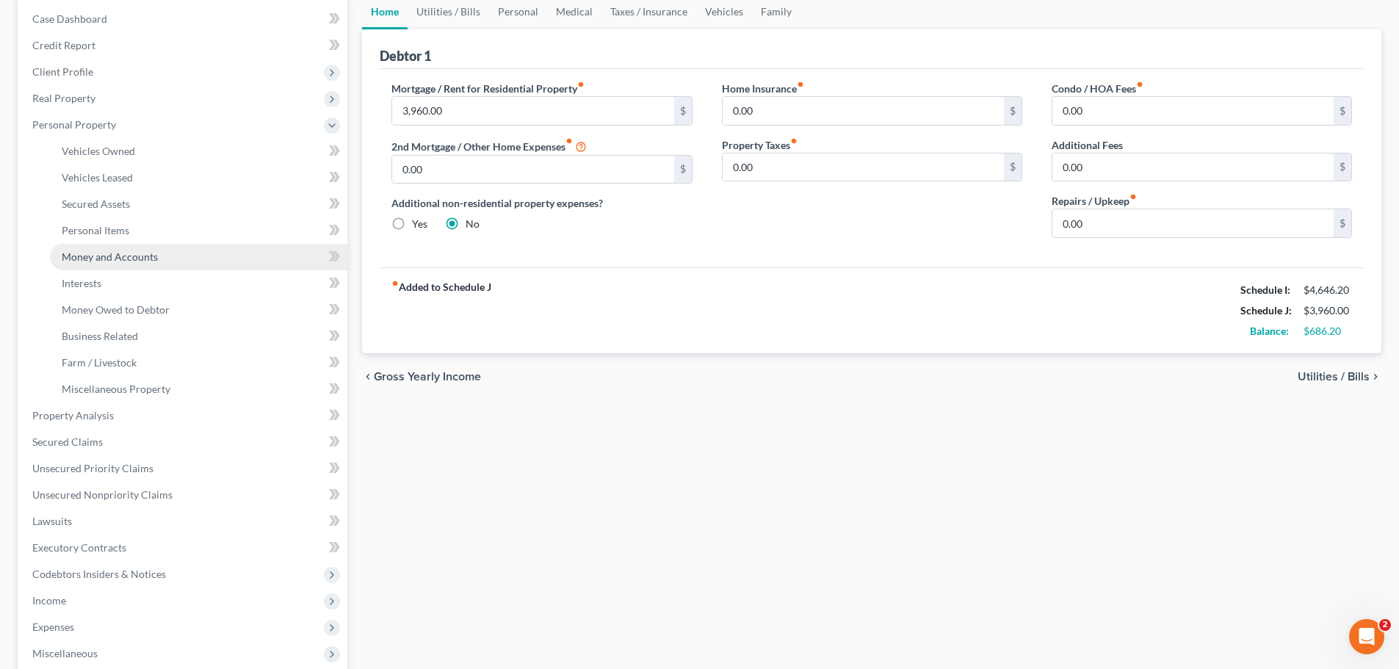
click at [124, 252] on span "Money and Accounts" at bounding box center [110, 256] width 96 height 12
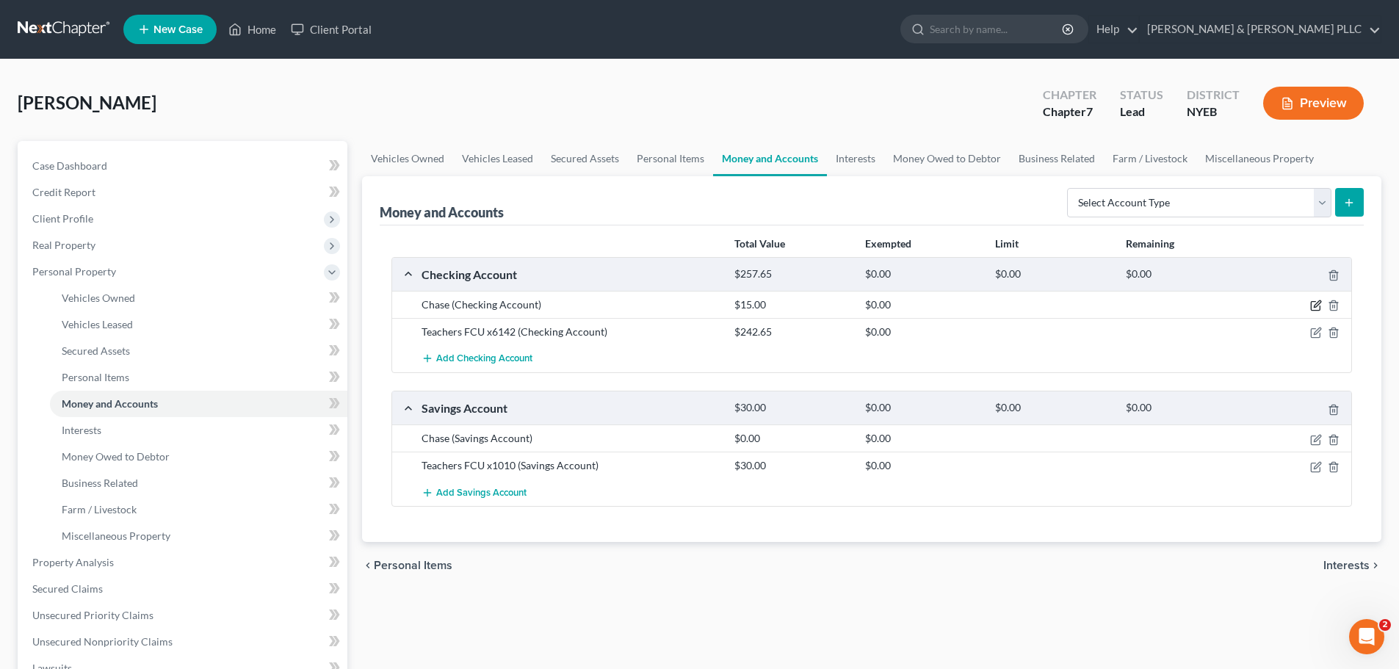
click at [1314, 305] on icon "button" at bounding box center [1316, 304] width 7 height 7
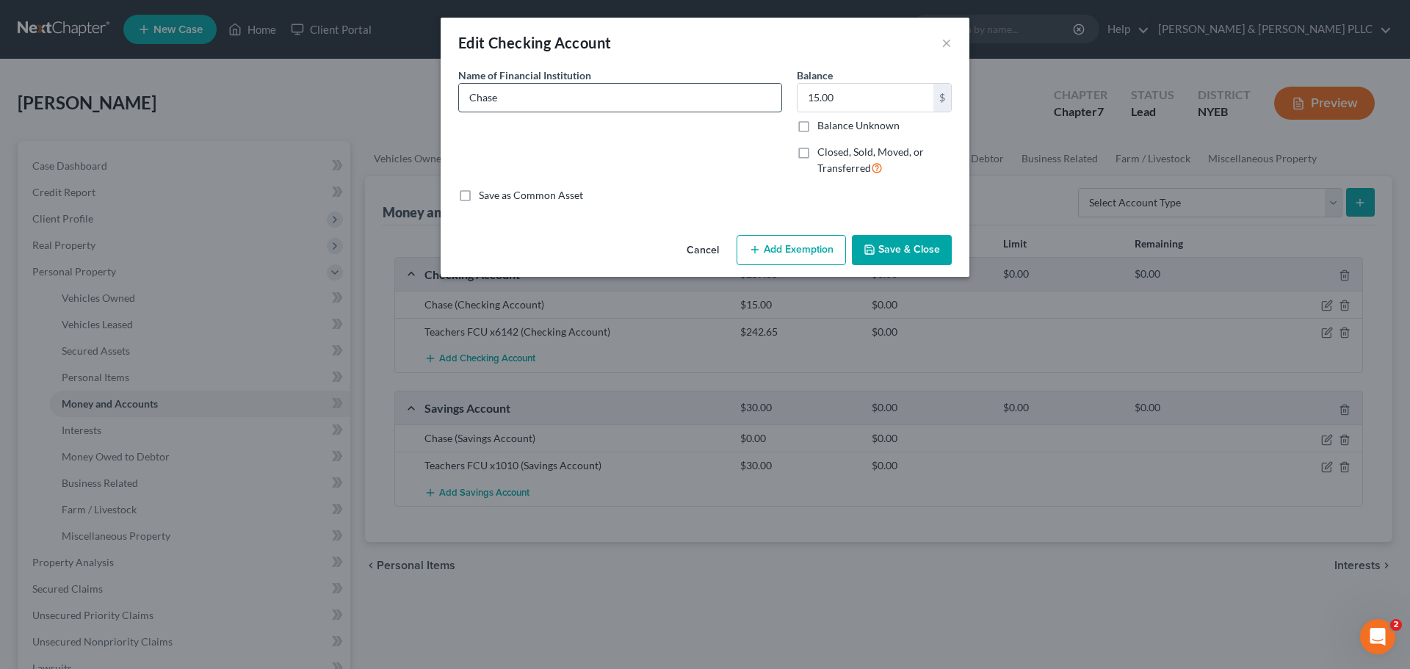
click at [499, 90] on input "Chase" at bounding box center [620, 98] width 322 height 28
type input "Chase x9437"
click at [844, 95] on input "text" at bounding box center [865, 98] width 136 height 28
click at [562, 91] on input "Chase x94377.36" at bounding box center [620, 98] width 322 height 28
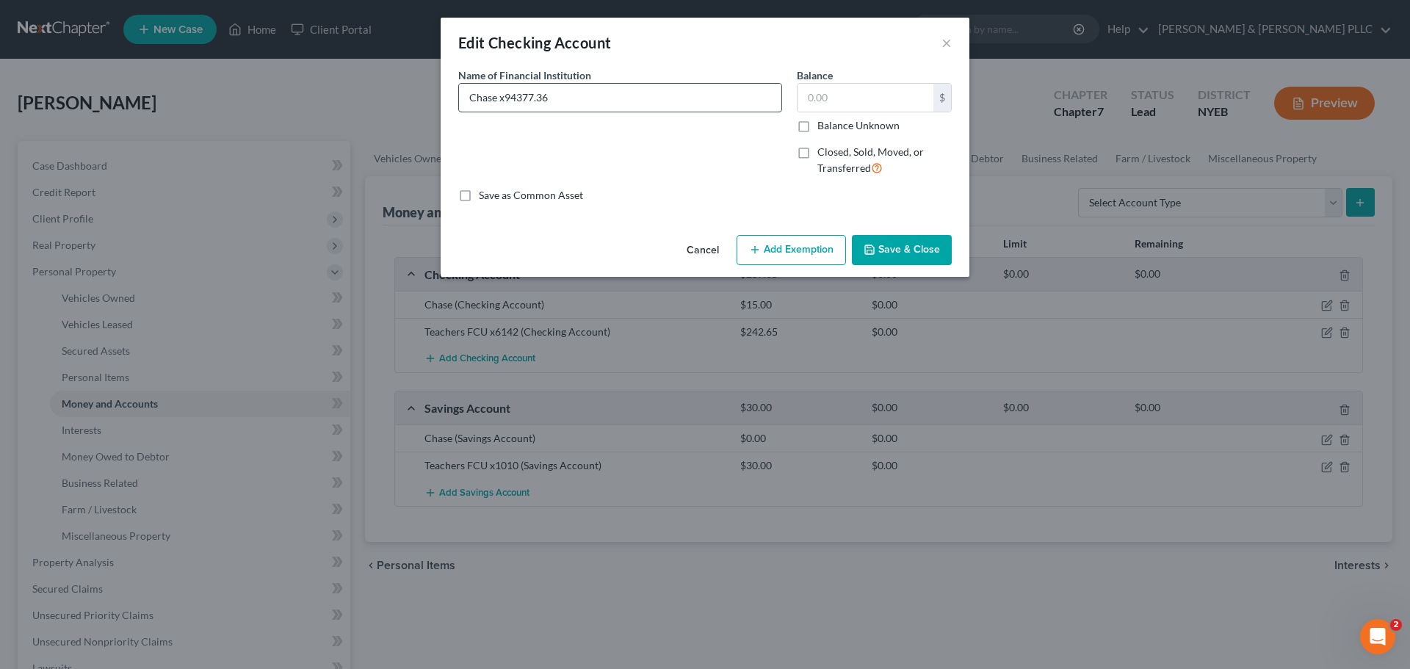
click at [562, 91] on input "Chase x94377.36" at bounding box center [620, 98] width 322 height 28
click at [557, 101] on input "Chase x94377.36" at bounding box center [620, 98] width 322 height 28
click at [564, 95] on input "Chase x94377.36" at bounding box center [620, 98] width 322 height 28
type input "Chase x9437"
type input "7.36"
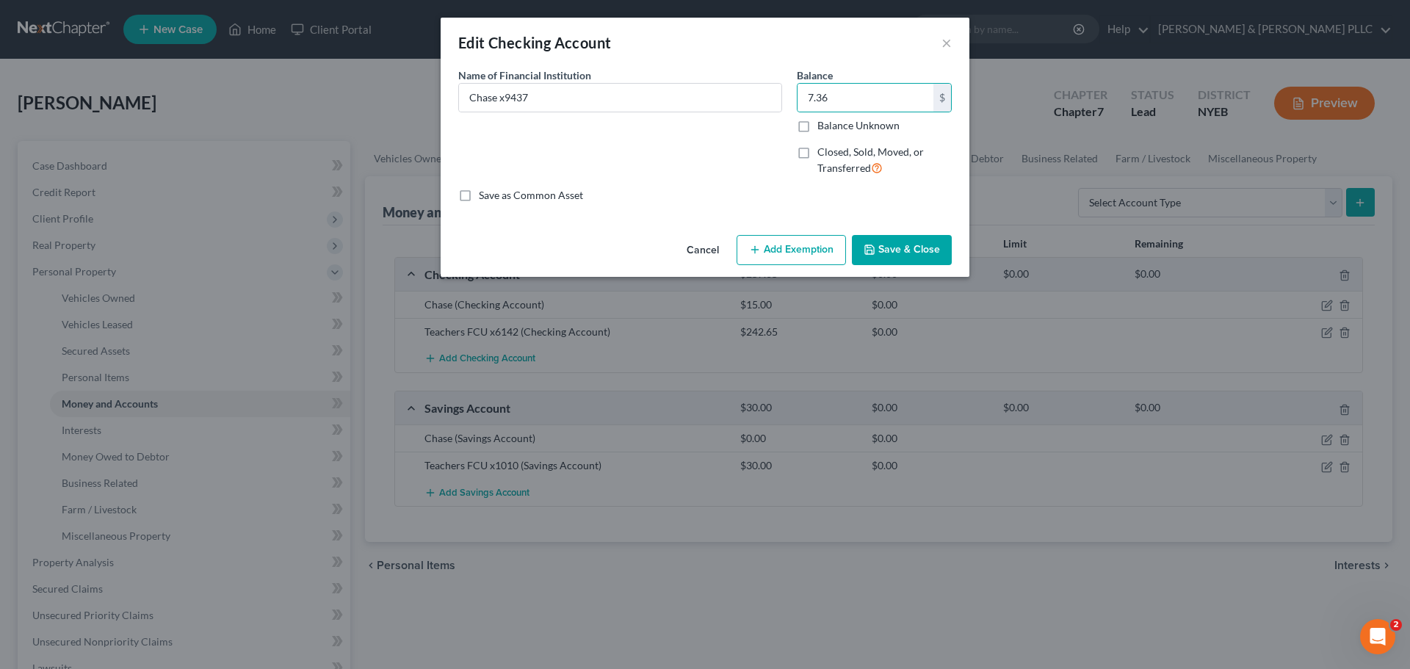
click at [935, 256] on button "Save & Close" at bounding box center [902, 250] width 100 height 31
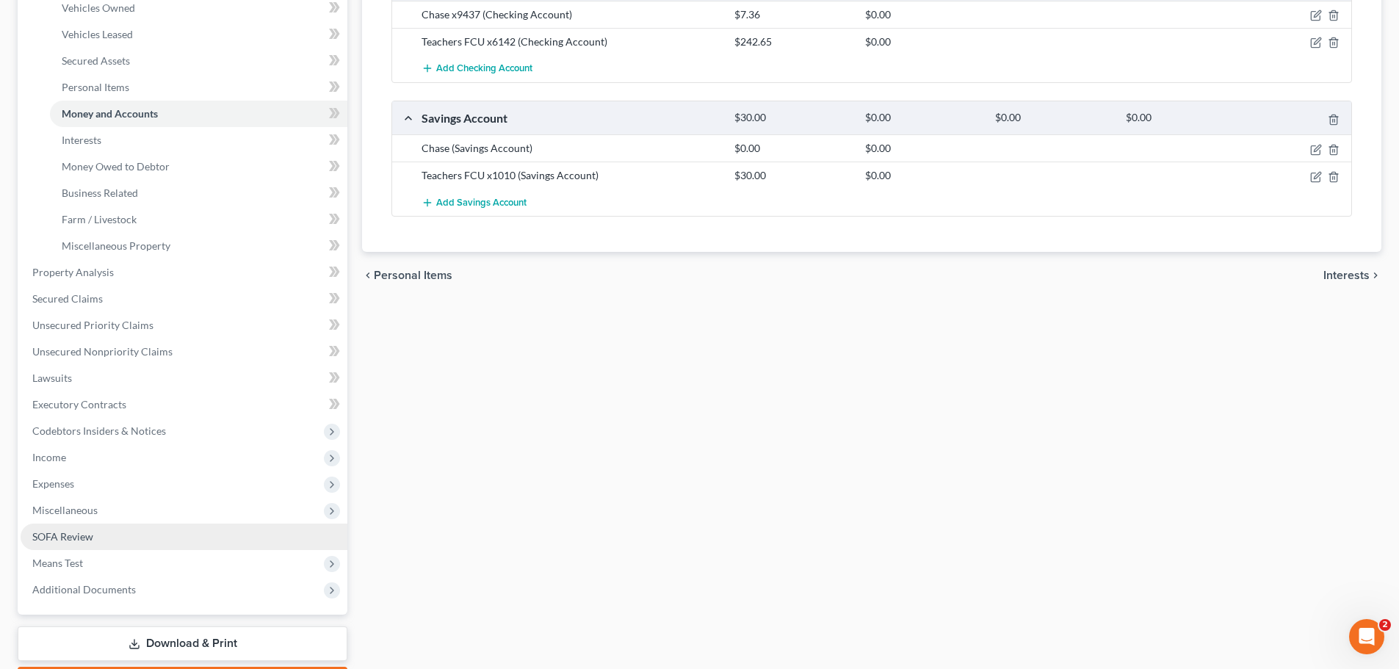
scroll to position [294, 0]
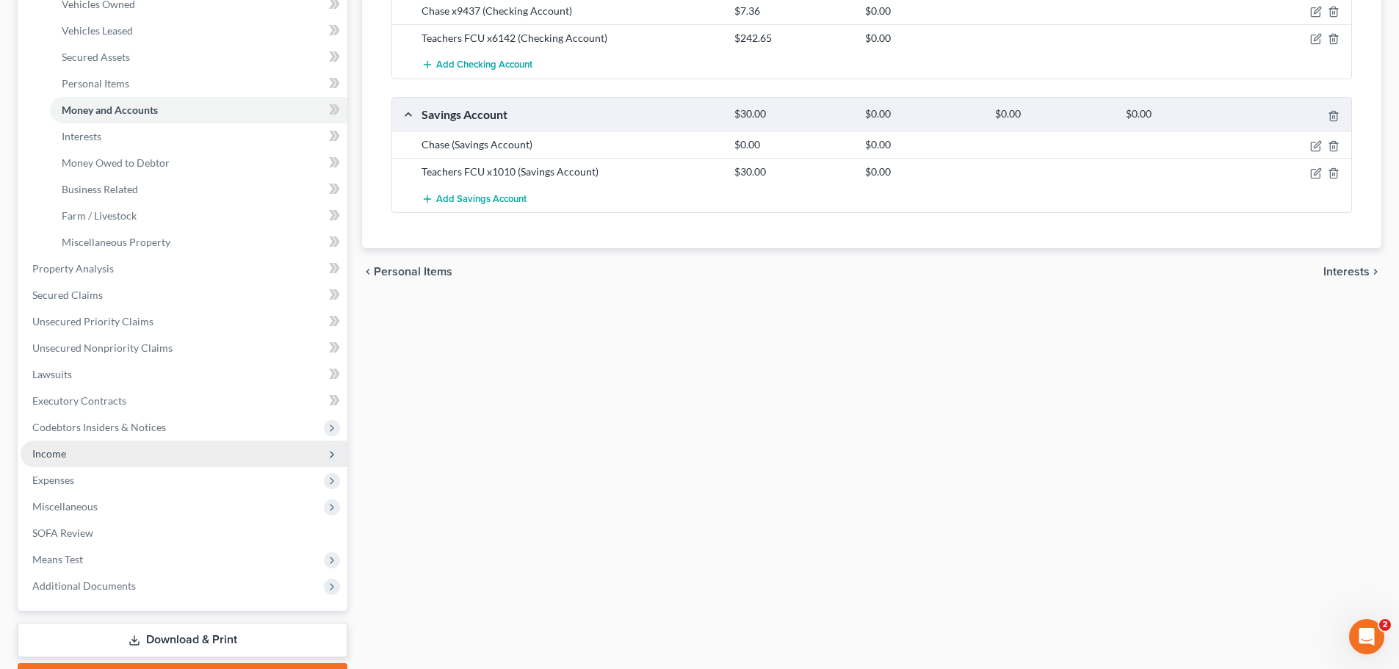
click at [134, 457] on span "Income" at bounding box center [184, 454] width 327 height 26
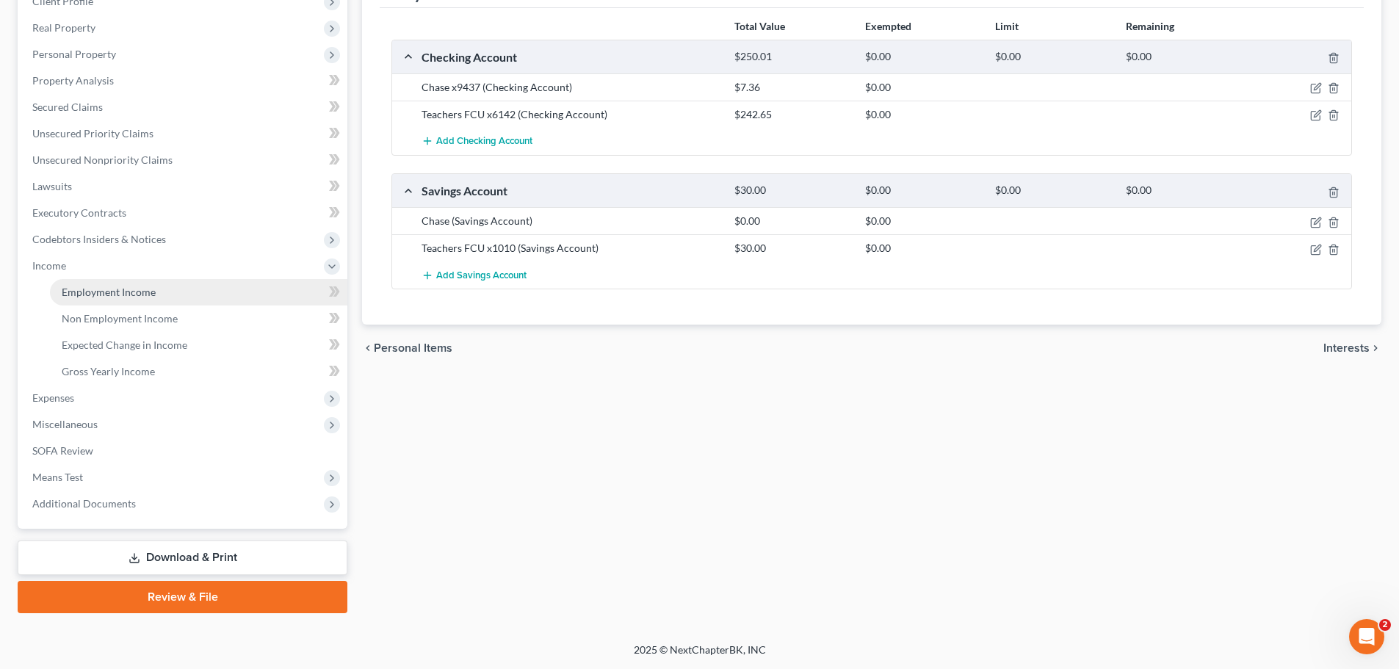
click at [138, 297] on span "Employment Income" at bounding box center [109, 292] width 94 height 12
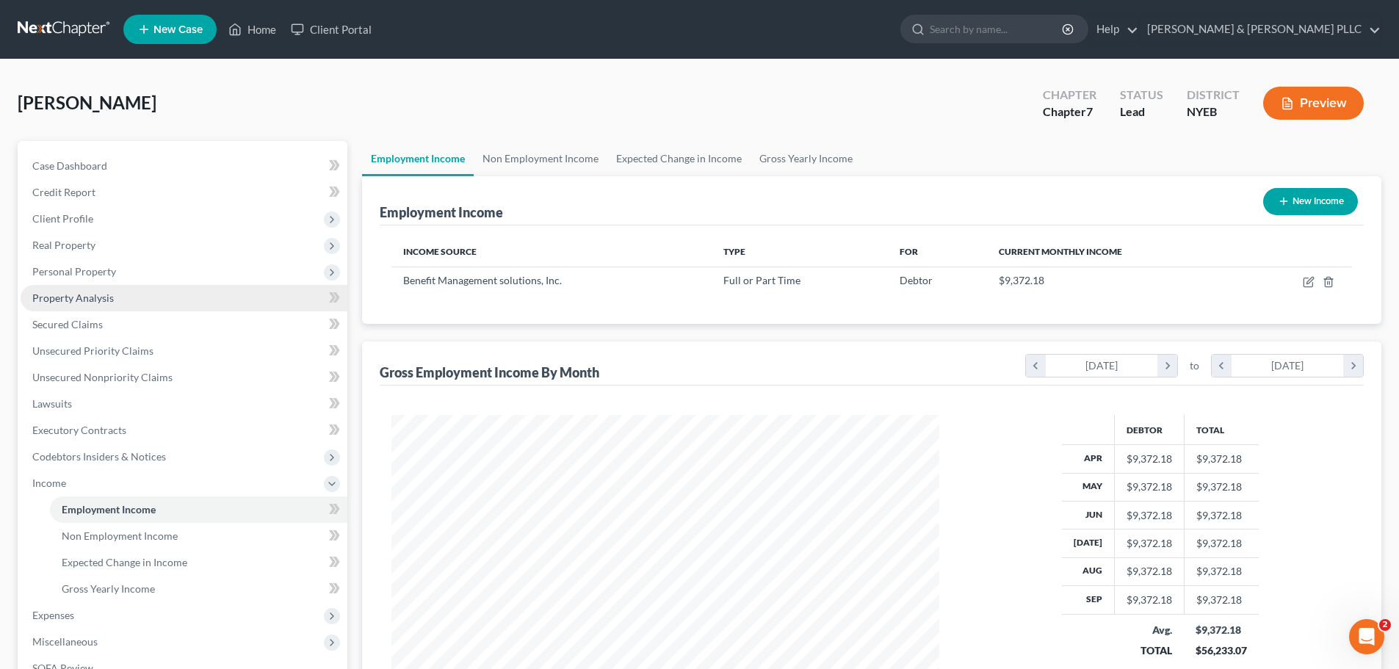
scroll to position [274, 577]
click at [186, 581] on link "Gross Yearly Income" at bounding box center [198, 589] width 297 height 26
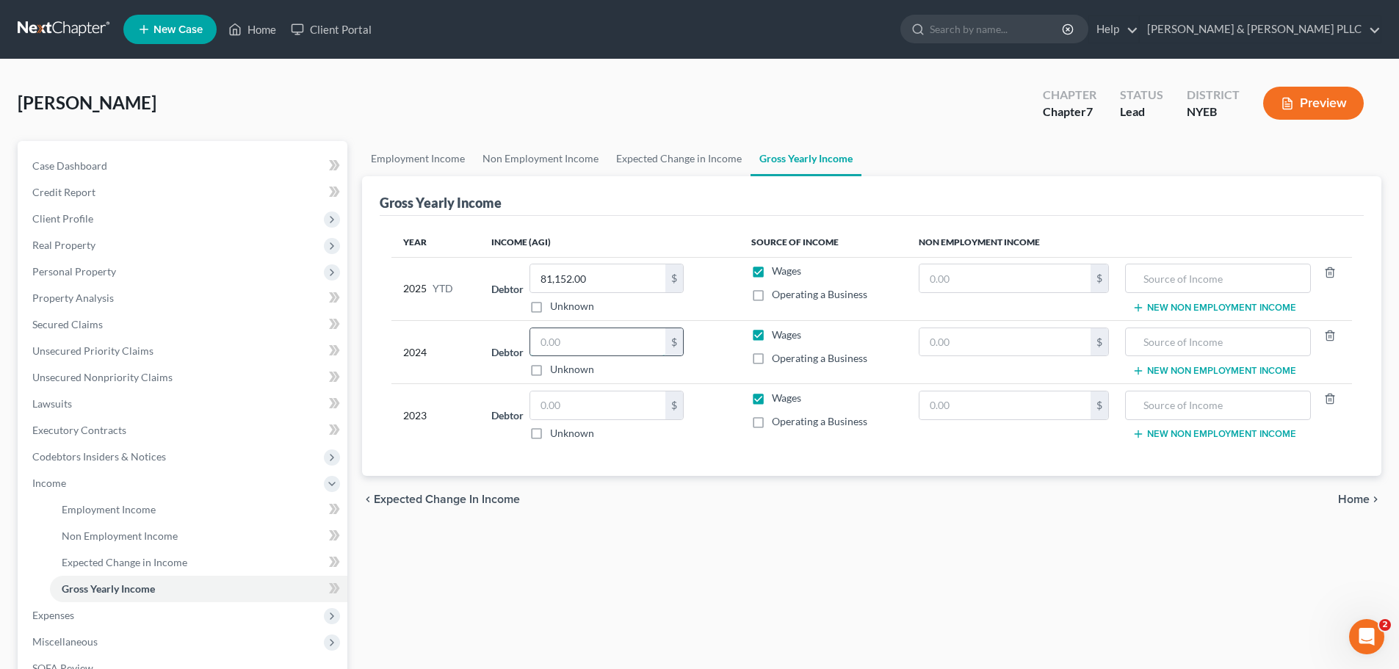
click at [586, 345] on input "text" at bounding box center [597, 342] width 135 height 28
type input "111,532"
click at [614, 419] on div "$" at bounding box center [606, 405] width 154 height 29
click at [623, 412] on input "text" at bounding box center [597, 405] width 135 height 28
click at [626, 398] on input "text" at bounding box center [597, 405] width 135 height 28
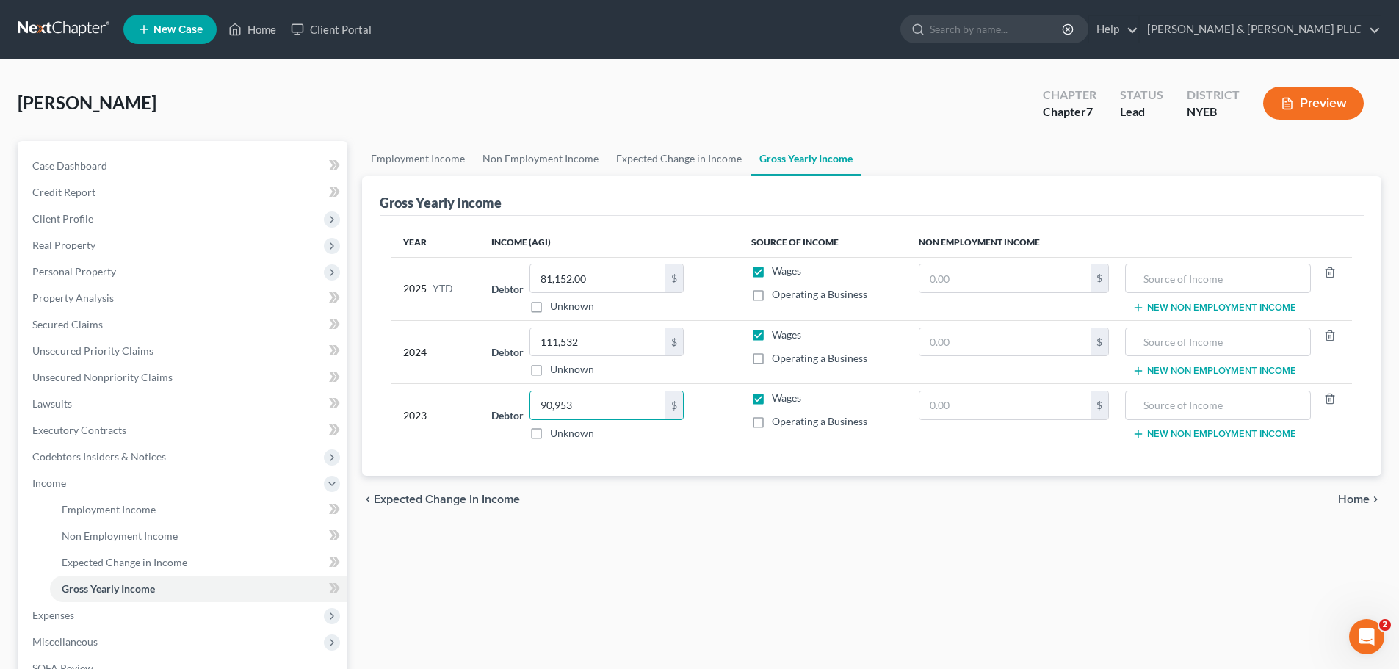
type input "90,953"
click at [515, 527] on div "Employment Income Non Employment Income Expected Change in Income Gross Yearly …" at bounding box center [872, 485] width 1034 height 689
click at [139, 238] on span "Real Property" at bounding box center [184, 245] width 327 height 26
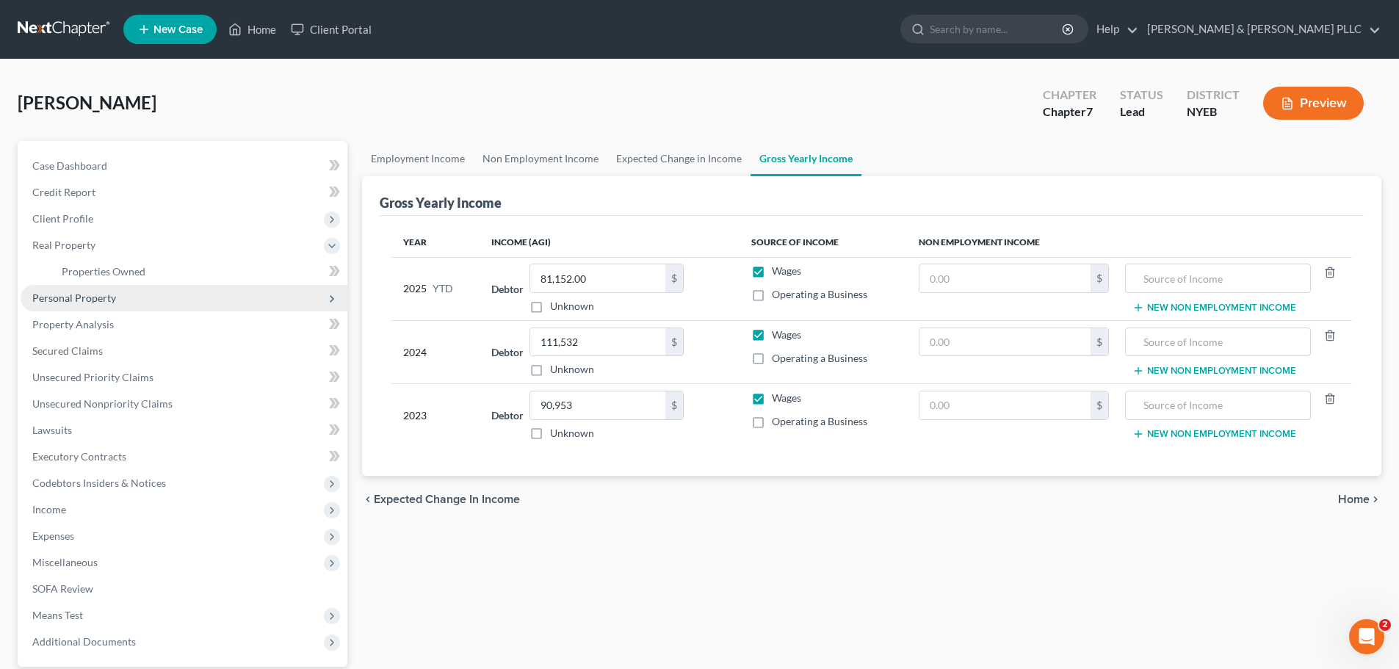
click at [133, 294] on span "Personal Property" at bounding box center [184, 298] width 327 height 26
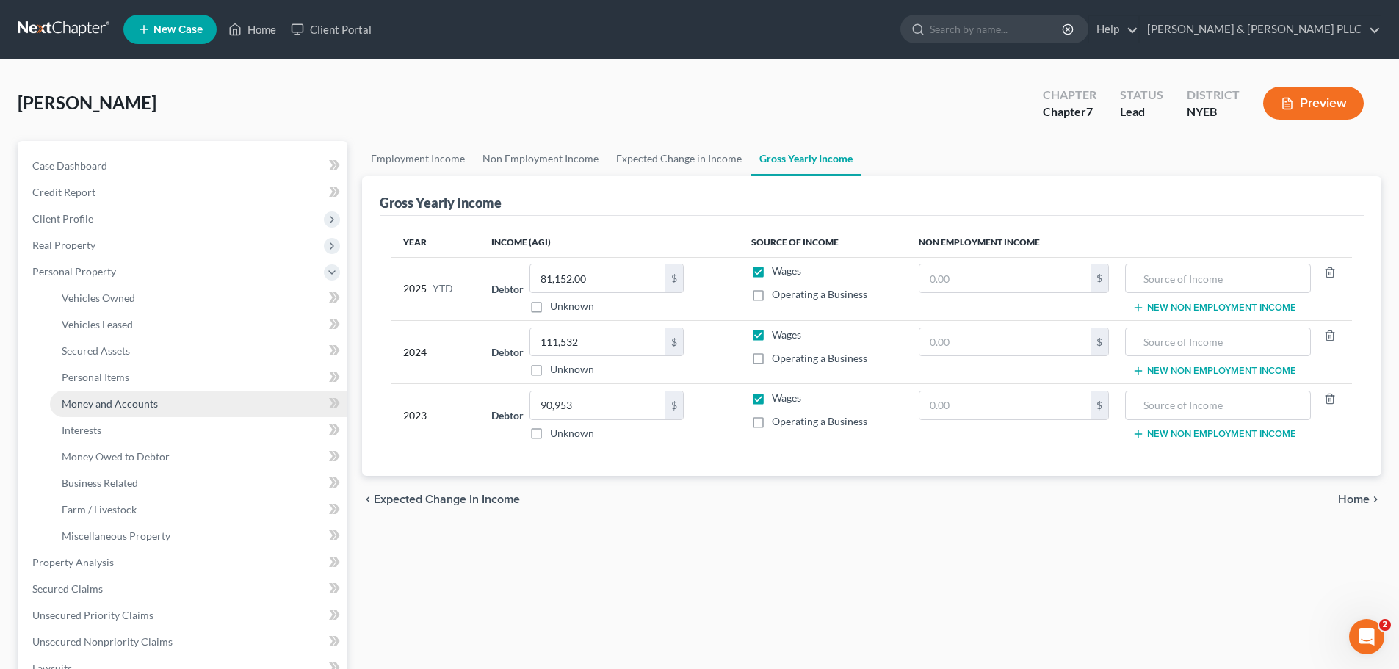
click at [163, 403] on link "Money and Accounts" at bounding box center [198, 404] width 297 height 26
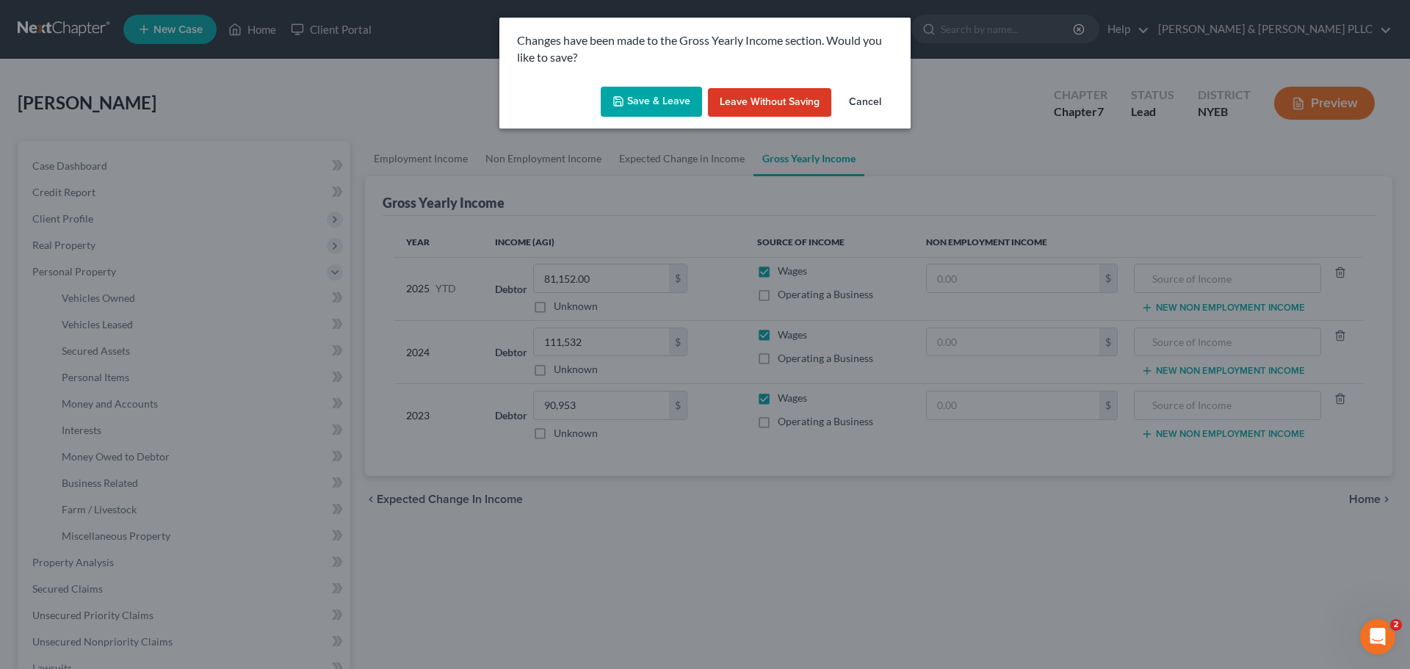
click at [653, 101] on button "Save & Leave" at bounding box center [651, 102] width 101 height 31
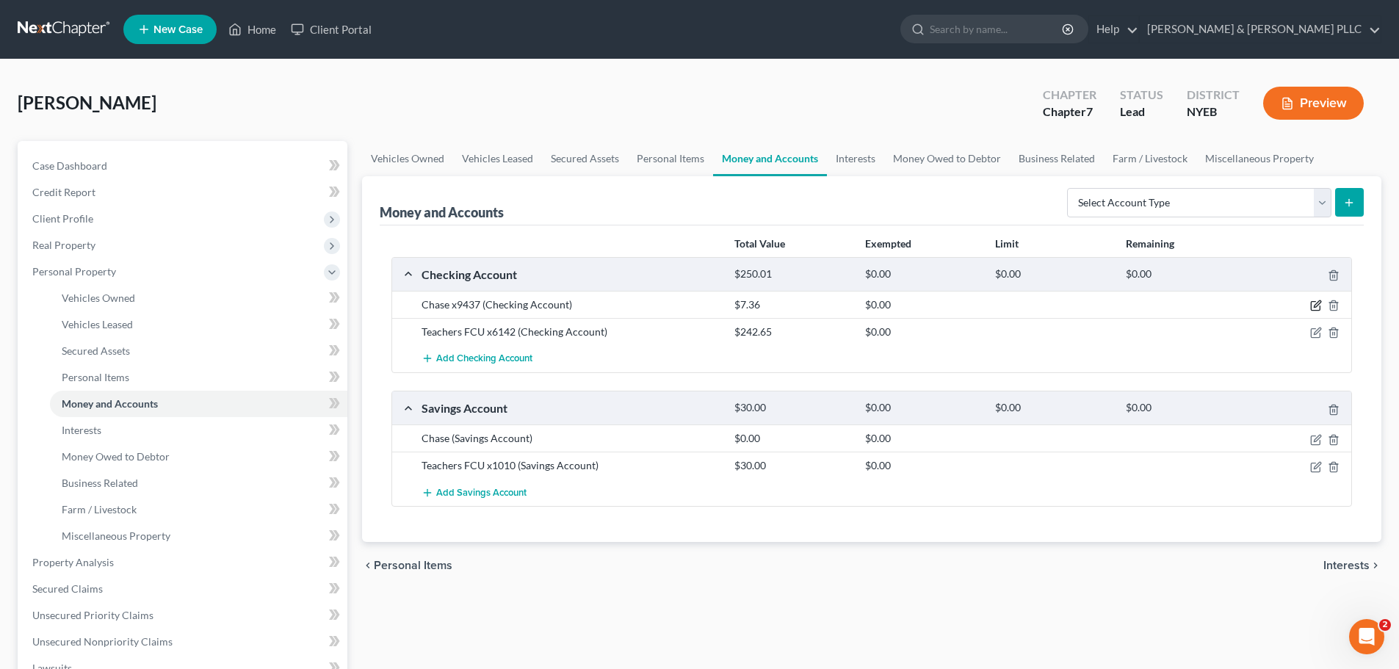
click at [1310, 302] on icon "button" at bounding box center [1316, 306] width 12 height 12
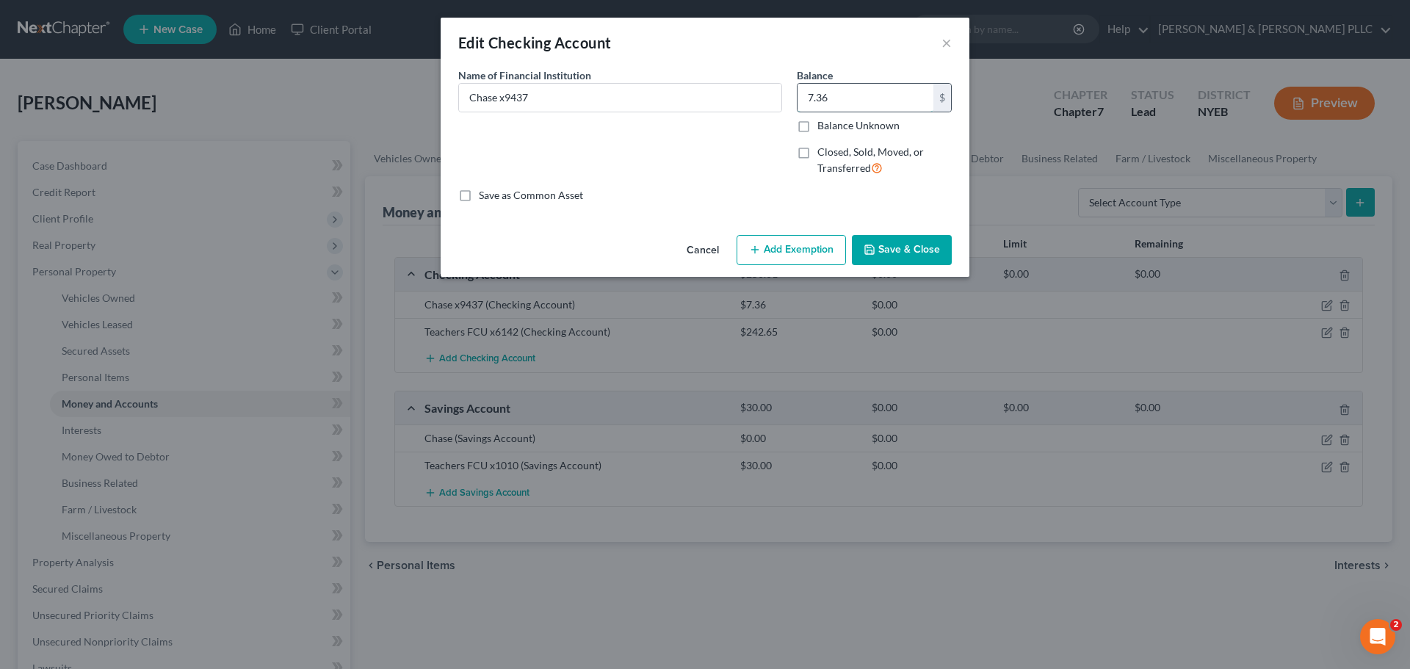
click at [899, 106] on input "7.36" at bounding box center [865, 98] width 136 height 28
type input "293.64"
click at [909, 223] on div "An exemption set must first be selected from the Filing Information section. Co…" at bounding box center [705, 149] width 529 height 162
click at [910, 243] on button "Save & Close" at bounding box center [902, 250] width 100 height 31
